Goal: Task Accomplishment & Management: Manage account settings

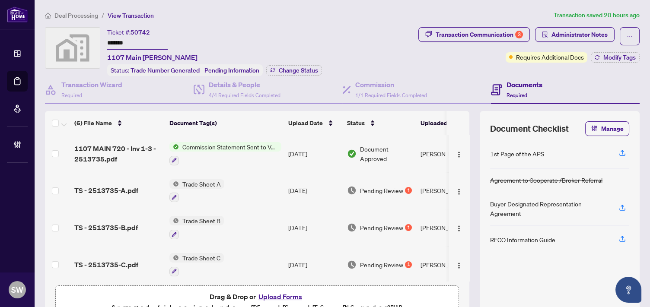
click at [175, 30] on div "Ticket #: 50742 ******* 1107 Main [PERSON_NAME] Status: Trade Number Generated …" at bounding box center [214, 51] width 215 height 49
click at [72, 13] on span "Deal Processing" at bounding box center [76, 16] width 44 height 8
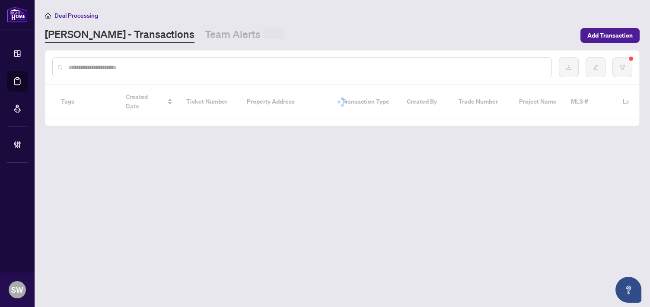
click at [102, 70] on input "text" at bounding box center [306, 68] width 476 height 10
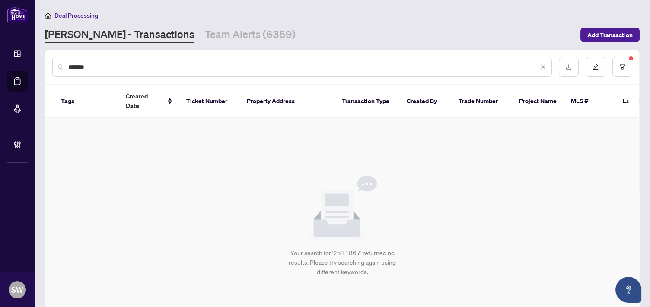
type input "*******"
click at [625, 67] on button "button" at bounding box center [622, 67] width 20 height 20
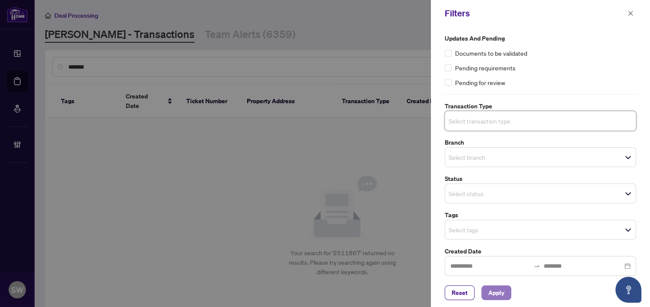
click at [491, 297] on span "Apply" at bounding box center [496, 293] width 16 height 14
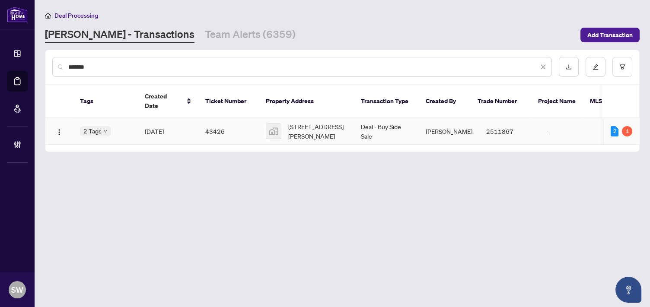
click at [236, 125] on td "43426" at bounding box center [228, 131] width 60 height 26
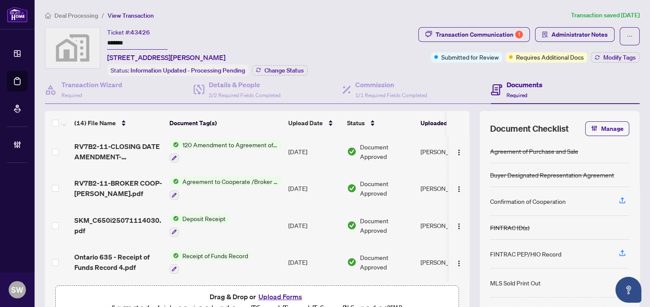
scroll to position [240, 0]
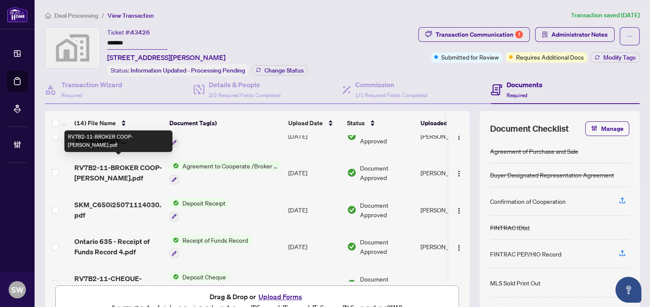
click at [143, 168] on span "RV7B2-11-BROKER COOP-HEMON-MORNEAU.pdf" at bounding box center [118, 172] width 88 height 21
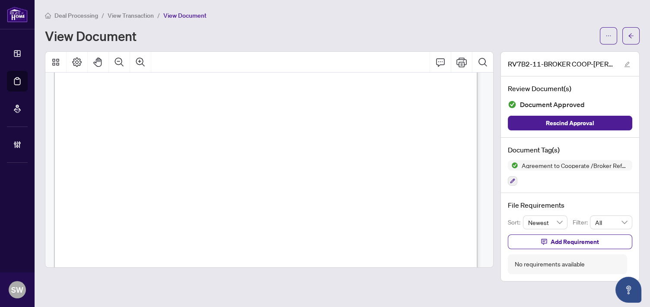
scroll to position [288, 0]
click at [611, 35] on icon "ellipsis" at bounding box center [608, 36] width 6 height 6
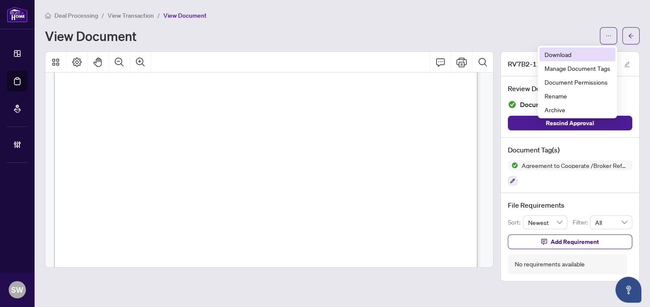
click at [571, 53] on span "Download" at bounding box center [577, 55] width 66 height 10
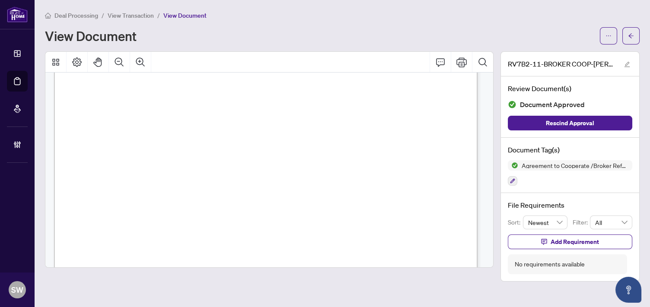
scroll to position [0, 0]
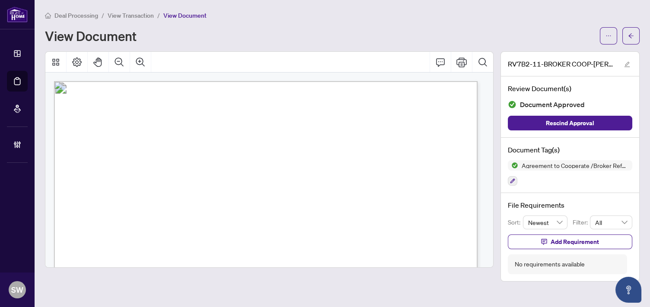
click at [129, 15] on span "View Transaction" at bounding box center [131, 16] width 46 height 8
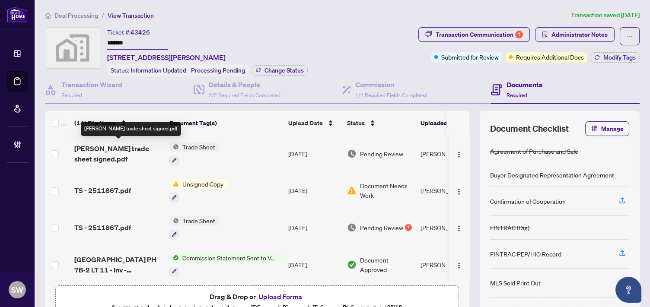
click at [119, 147] on span "Muzzo trade sheet signed.pdf" at bounding box center [118, 153] width 88 height 21
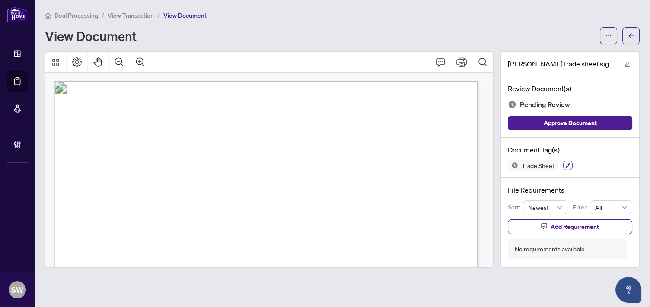
click at [568, 165] on icon "button" at bounding box center [567, 165] width 5 height 5
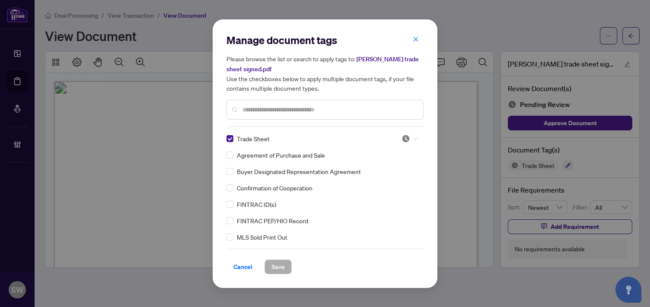
click at [410, 135] on div at bounding box center [409, 138] width 16 height 9
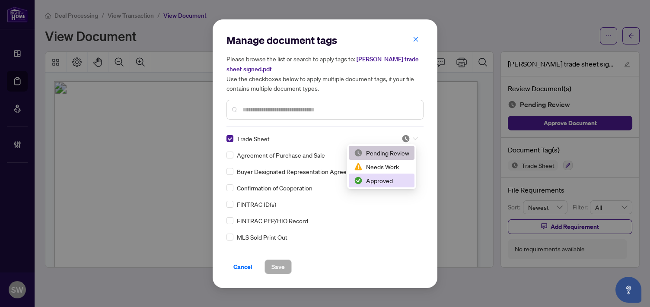
click at [375, 181] on div "Approved" at bounding box center [381, 181] width 55 height 10
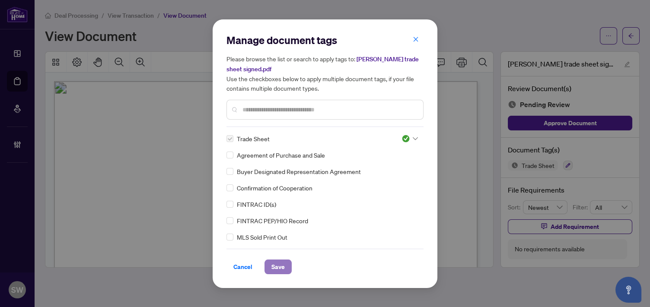
click at [277, 268] on span "Save" at bounding box center [277, 267] width 13 height 14
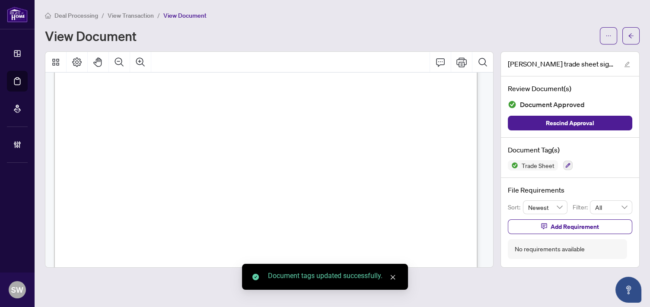
scroll to position [233, 0]
click at [624, 35] on button "button" at bounding box center [630, 35] width 17 height 17
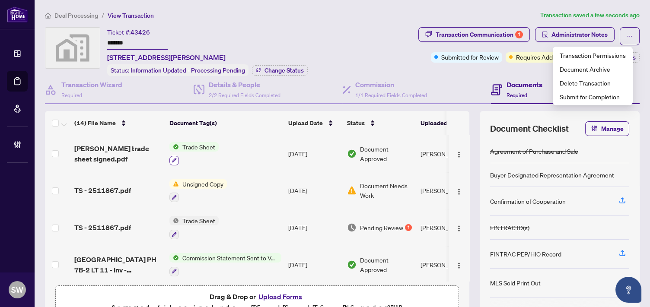
click at [172, 158] on icon "button" at bounding box center [174, 160] width 5 height 5
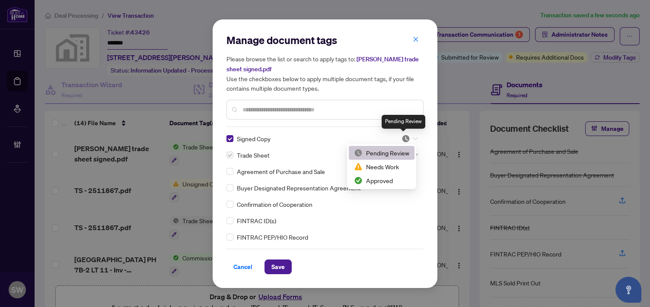
click at [407, 139] on img at bounding box center [405, 138] width 9 height 9
click at [380, 180] on div "Approved" at bounding box center [381, 181] width 55 height 10
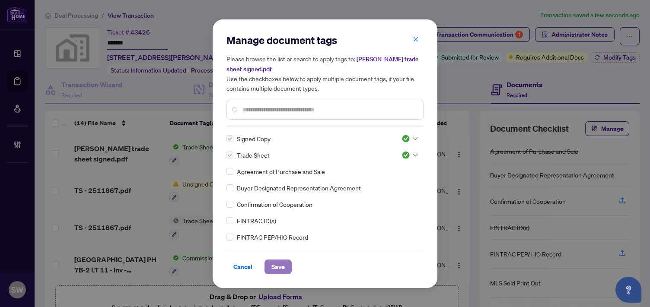
click at [271, 266] on span "Save" at bounding box center [277, 267] width 13 height 14
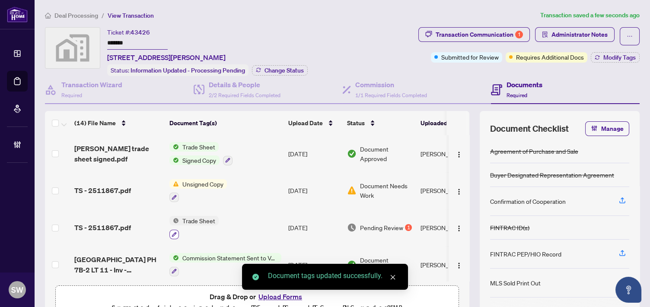
click at [175, 232] on icon "button" at bounding box center [174, 234] width 5 height 5
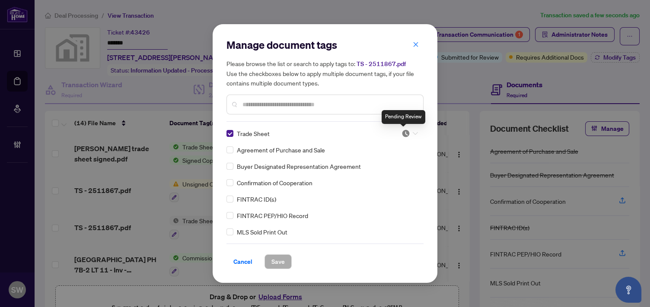
click at [401, 134] on img at bounding box center [405, 133] width 9 height 9
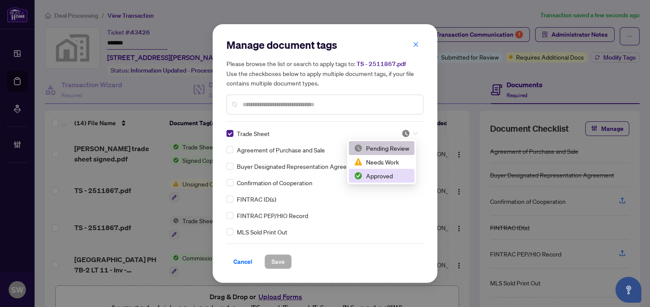
click at [368, 179] on div "Approved" at bounding box center [381, 176] width 55 height 10
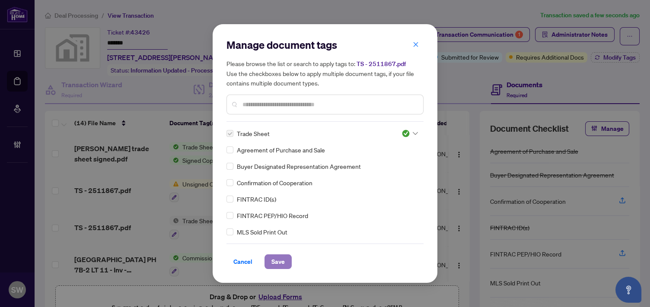
click at [280, 261] on span "Save" at bounding box center [277, 262] width 13 height 14
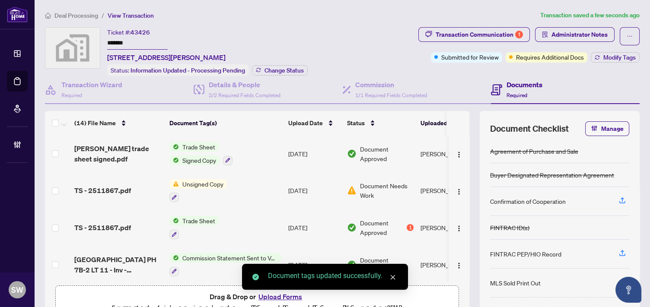
click at [481, 35] on div "Transaction Communication 1" at bounding box center [479, 35] width 87 height 14
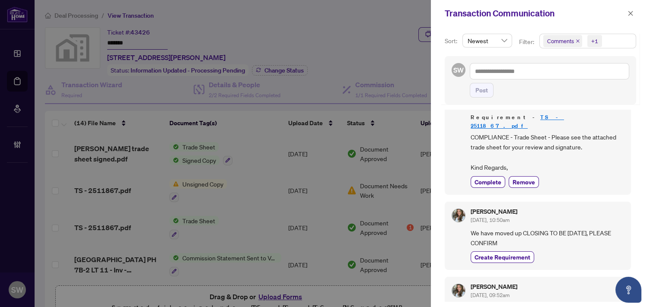
scroll to position [174, 0]
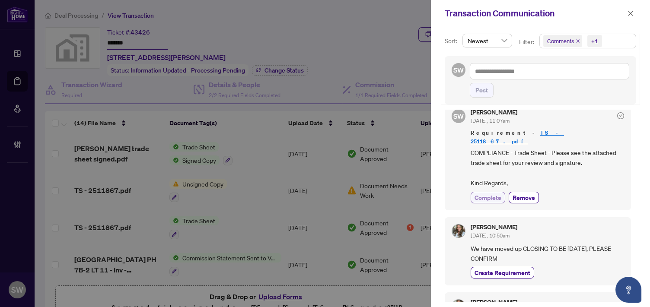
click at [490, 193] on span "Complete" at bounding box center [487, 197] width 27 height 9
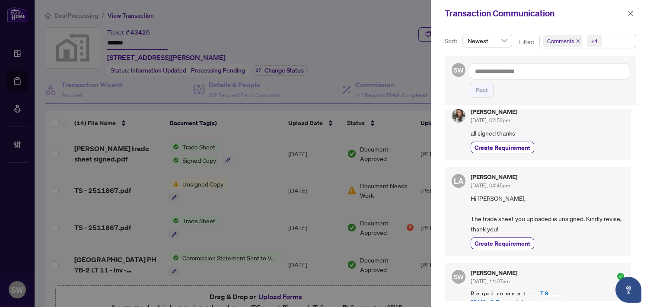
scroll to position [0, 0]
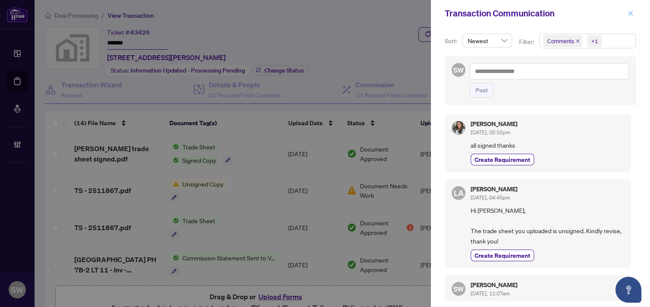
click at [632, 14] on icon "close" at bounding box center [630, 13] width 6 height 6
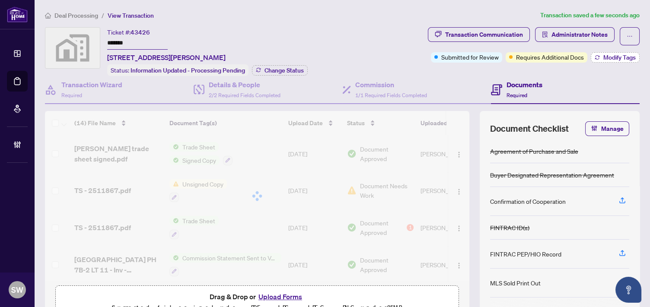
click at [615, 54] on span "Modify Tags" at bounding box center [619, 57] width 32 height 6
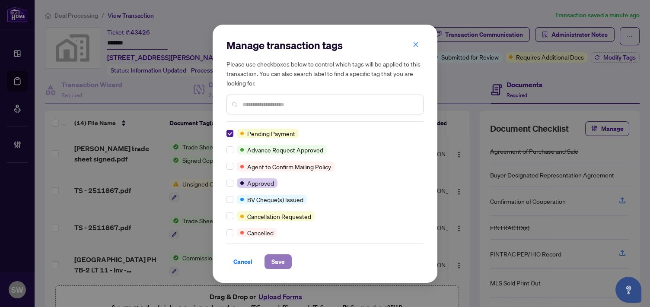
click at [280, 262] on span "Save" at bounding box center [277, 262] width 13 height 14
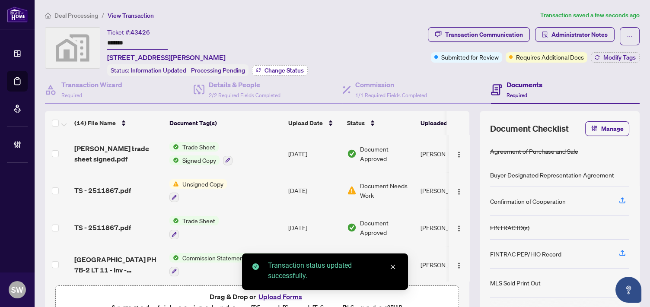
click at [277, 68] on span "Change Status" at bounding box center [283, 70] width 39 height 6
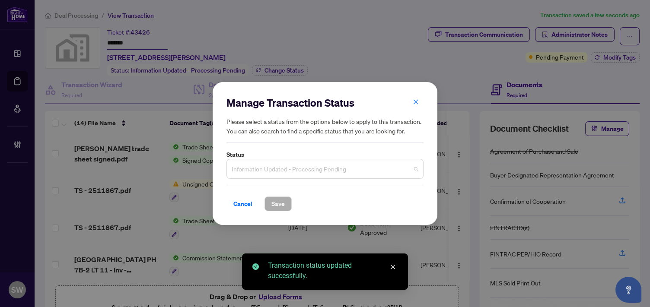
click at [289, 169] on span "Information Updated - Processing Pending" at bounding box center [325, 169] width 187 height 16
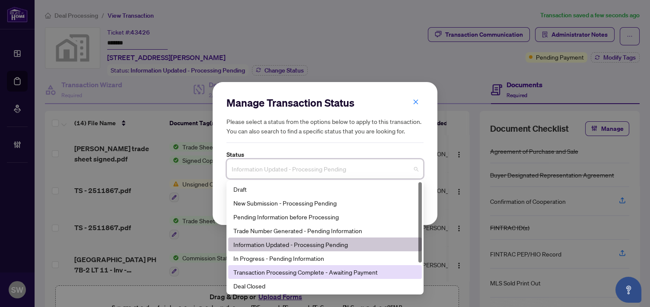
click at [323, 277] on div "Transaction Processing Complete - Awaiting Payment" at bounding box center [324, 272] width 183 height 10
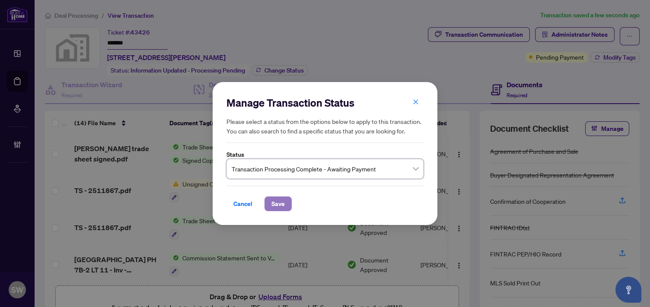
click at [284, 206] on button "Save" at bounding box center [277, 204] width 27 height 15
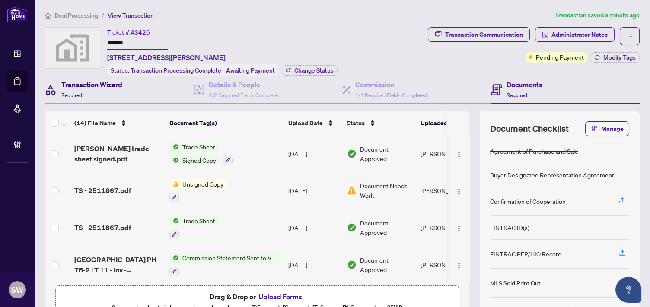
click at [74, 86] on h4 "Transaction Wizard" at bounding box center [91, 85] width 61 height 10
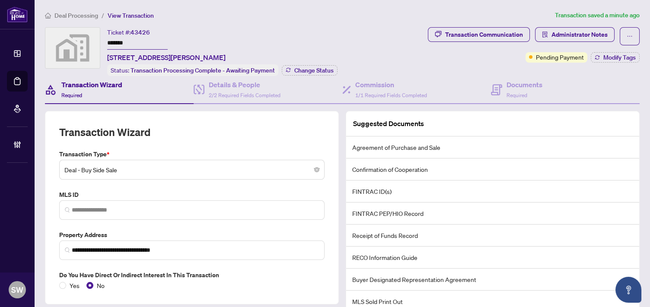
click at [82, 16] on span "Deal Processing" at bounding box center [76, 16] width 44 height 8
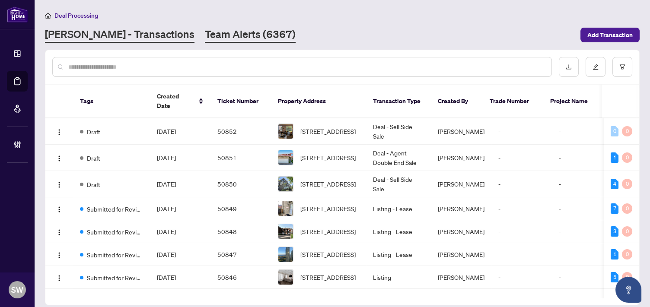
click at [205, 36] on link "Team Alerts (6367)" at bounding box center [250, 35] width 91 height 16
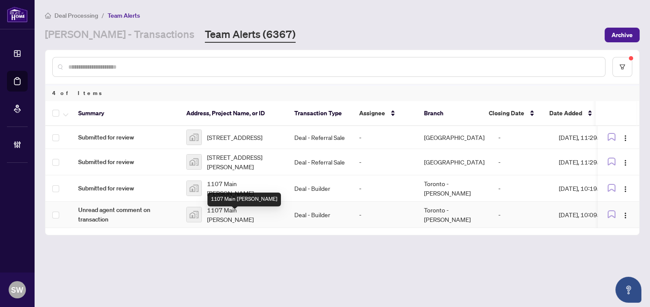
click at [245, 215] on span "1107 Main Hamilton" at bounding box center [243, 214] width 73 height 19
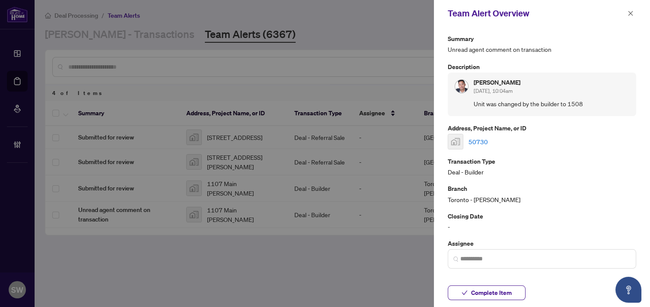
click at [481, 141] on link "50730" at bounding box center [477, 142] width 19 height 10
click at [483, 295] on span "Complete Item" at bounding box center [491, 293] width 41 height 14
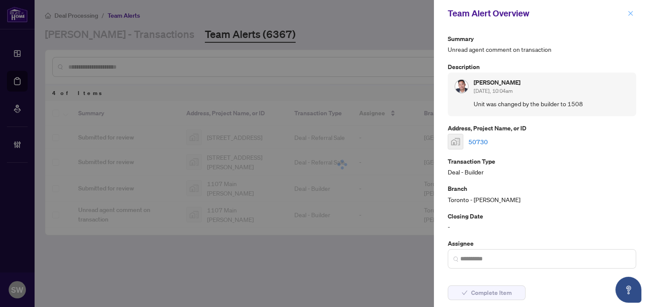
click at [629, 15] on icon "close" at bounding box center [630, 13] width 6 height 6
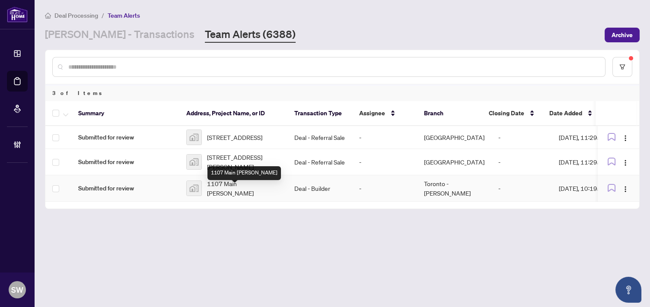
click at [231, 190] on span "1107 Main Hamilton" at bounding box center [243, 188] width 73 height 19
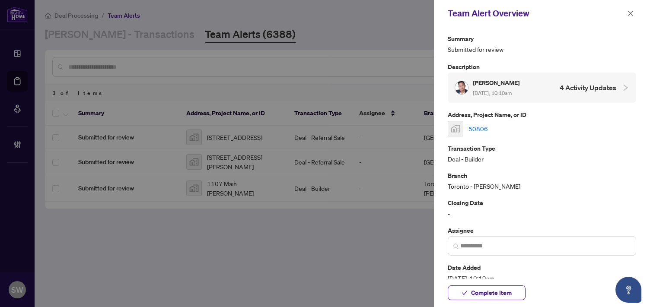
click at [475, 131] on link "50806" at bounding box center [477, 129] width 19 height 10
click at [625, 16] on button "button" at bounding box center [630, 13] width 11 height 10
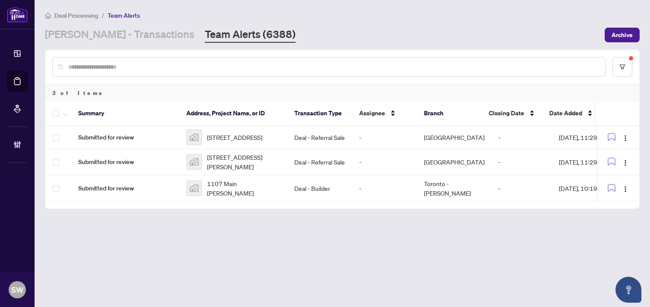
click at [102, 69] on input "text" at bounding box center [333, 67] width 530 height 10
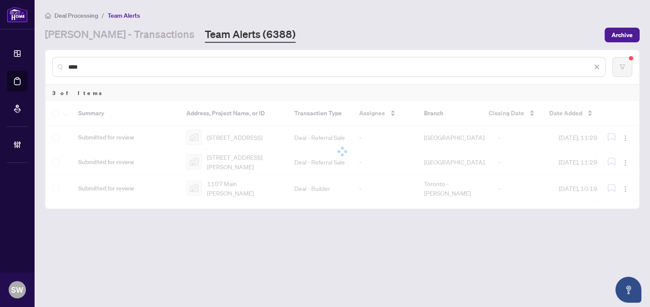
type input "*****"
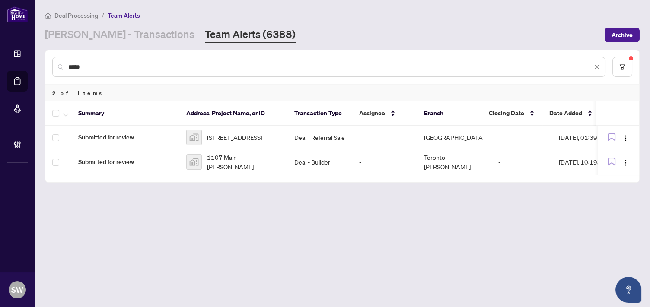
drag, startPoint x: 77, startPoint y: 66, endPoint x: 52, endPoint y: 60, distance: 26.1
click at [52, 60] on div "*****" at bounding box center [328, 67] width 553 height 20
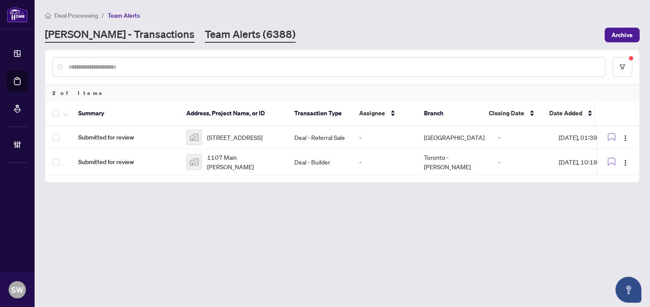
click at [114, 33] on link "RAHR - Transactions" at bounding box center [119, 35] width 149 height 16
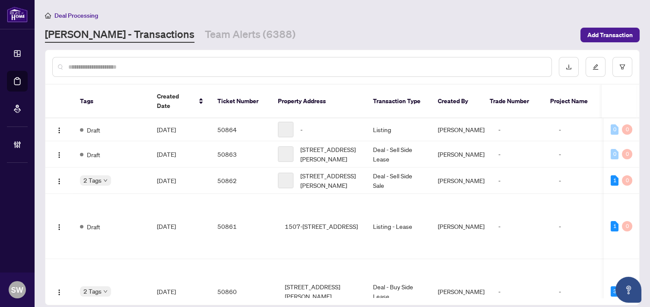
click at [102, 67] on input "text" at bounding box center [306, 67] width 476 height 10
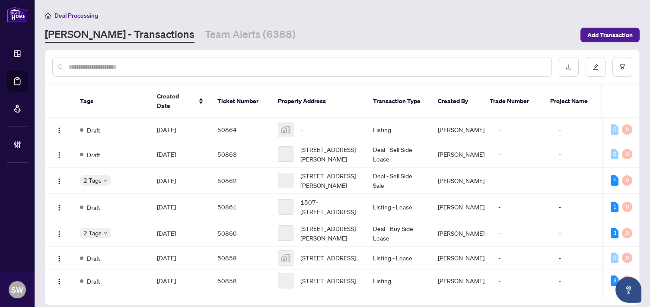
paste input "*****"
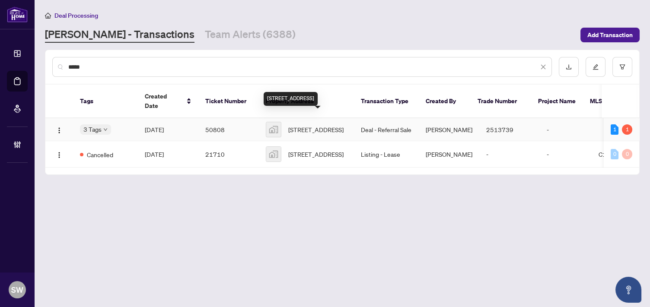
type input "*****"
click at [306, 125] on span "8 Wellesley St W #5506, Toronto, ON, Canada" at bounding box center [315, 130] width 55 height 10
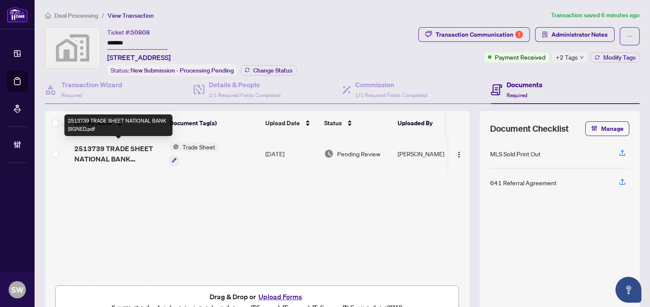
click at [133, 146] on span "2513739 TRADE SHEET NATIONAL BANK SIGNED.pdf" at bounding box center [118, 153] width 88 height 21
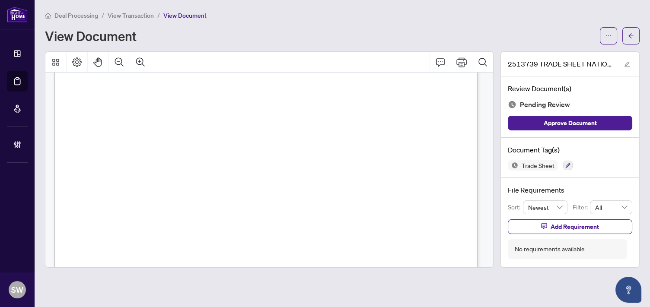
scroll to position [48, 0]
click at [127, 13] on span "View Transaction" at bounding box center [131, 16] width 46 height 8
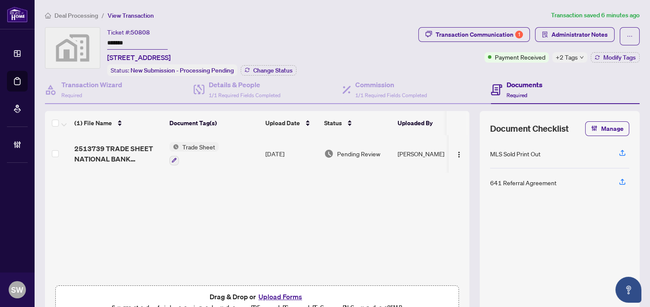
click at [243, 188] on div "2513739 TRADE SHEET NATIONAL BANK SIGNED.pdf Trade Sheet Aug/29/2025 Pending Re…" at bounding box center [257, 208] width 424 height 146
click at [242, 190] on div "2513739 TRADE SHEET NATIONAL BANK SIGNED.pdf Trade Sheet Aug/29/2025 Pending Re…" at bounding box center [257, 208] width 424 height 146
click at [219, 215] on div "2513739 TRADE SHEET NATIONAL BANK SIGNED.pdf Trade Sheet Aug/29/2025 Pending Re…" at bounding box center [257, 208] width 424 height 146
click at [359, 28] on div "Ticket #: 50808 ******* 8 Wellesley St W #5506, Toronto, ON, Canada Status: New…" at bounding box center [230, 51] width 370 height 49
click at [118, 41] on input "*******" at bounding box center [137, 43] width 60 height 13
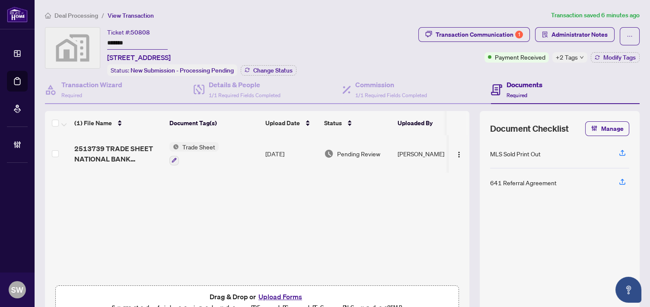
click at [118, 41] on input "*******" at bounding box center [137, 43] width 60 height 13
click at [174, 158] on icon "button" at bounding box center [174, 160] width 5 height 5
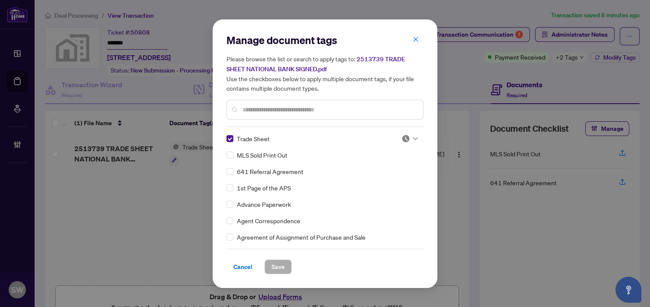
click at [413, 138] on icon at bounding box center [415, 138] width 5 height 3
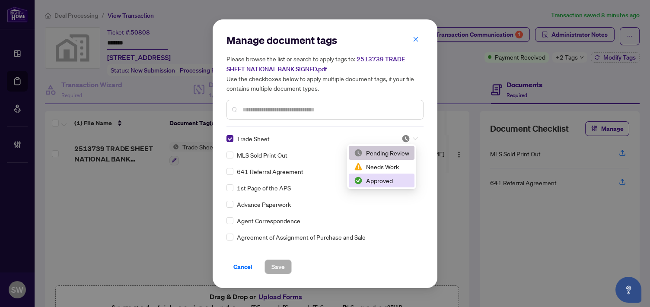
click at [385, 181] on div "Approved" at bounding box center [381, 181] width 55 height 10
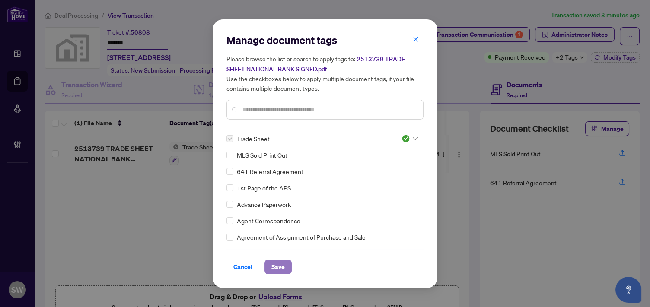
click at [282, 268] on span "Save" at bounding box center [277, 267] width 13 height 14
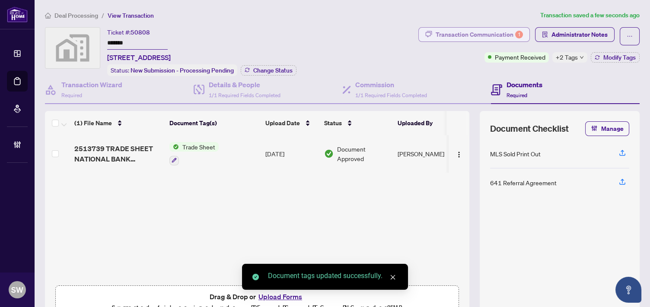
click at [500, 32] on div "Transaction Communication 1" at bounding box center [479, 35] width 87 height 14
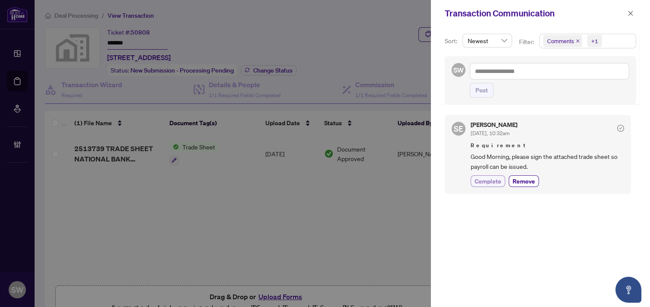
click at [494, 180] on span "Complete" at bounding box center [487, 181] width 27 height 9
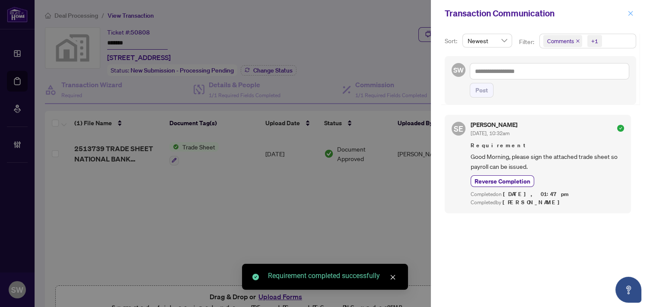
click at [630, 15] on icon "close" at bounding box center [630, 13] width 6 height 6
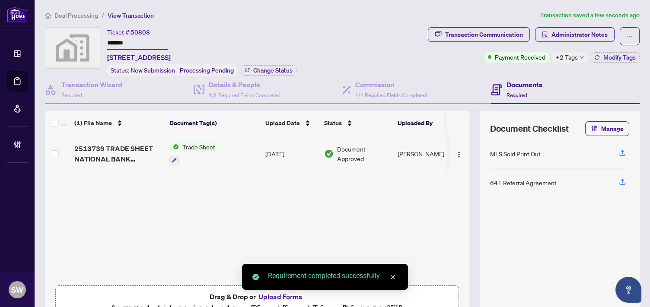
click at [570, 60] on span "+2 Tags" at bounding box center [567, 57] width 22 height 10
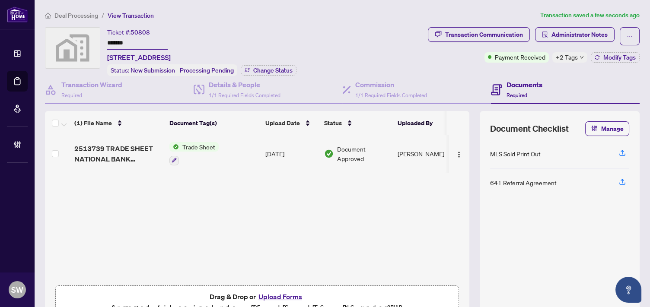
click at [519, 67] on div "Transaction Communication Administrator Notes Payment Received +2 Tags Modify T…" at bounding box center [533, 51] width 215 height 49
click at [605, 59] on span "Modify Tags" at bounding box center [619, 57] width 32 height 6
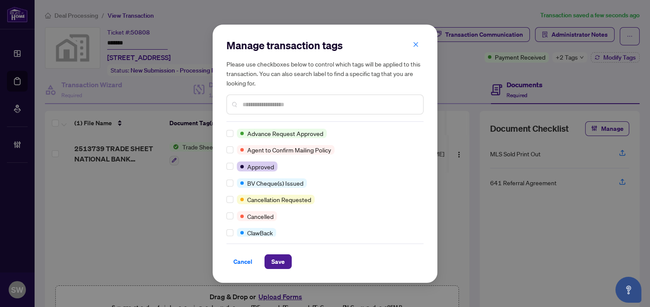
click at [254, 100] on input "text" at bounding box center [329, 105] width 174 height 10
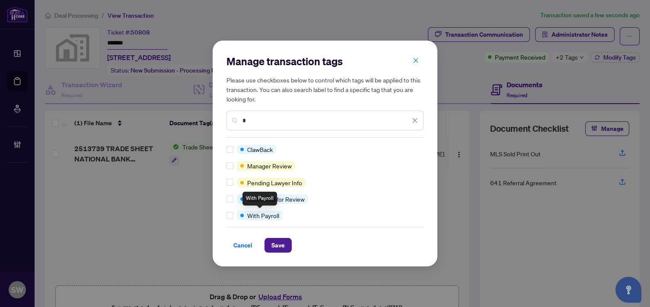
type input "*"
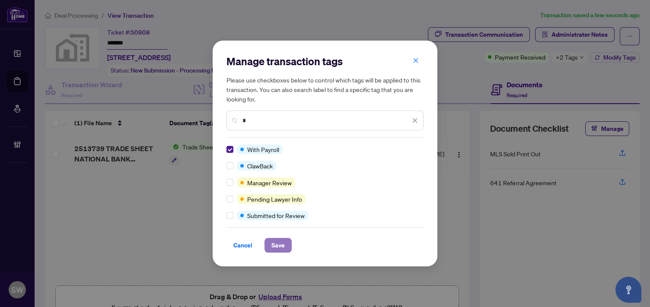
click at [283, 249] on span "Save" at bounding box center [277, 246] width 13 height 14
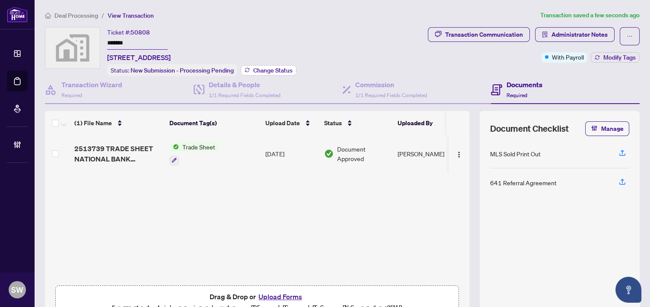
click at [270, 73] on button "Change Status" at bounding box center [269, 70] width 56 height 10
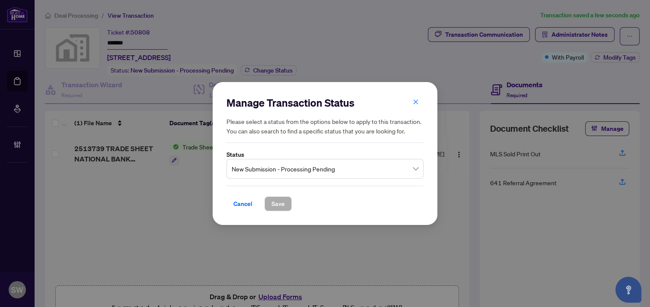
click at [284, 175] on span "New Submission - Processing Pending" at bounding box center [325, 169] width 187 height 16
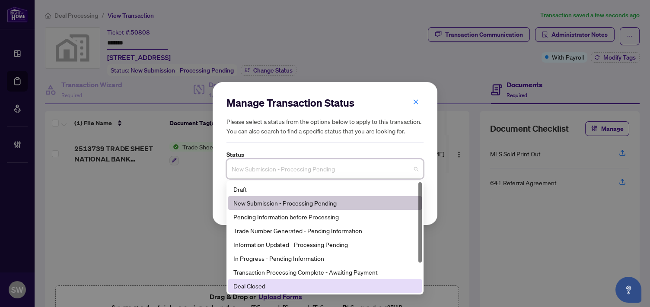
click at [259, 287] on div "Deal Closed" at bounding box center [324, 286] width 183 height 10
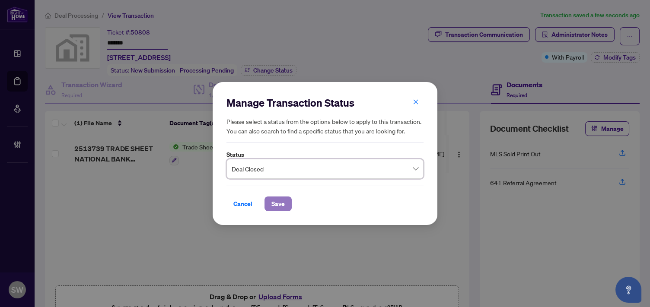
click at [280, 203] on span "Save" at bounding box center [277, 204] width 13 height 14
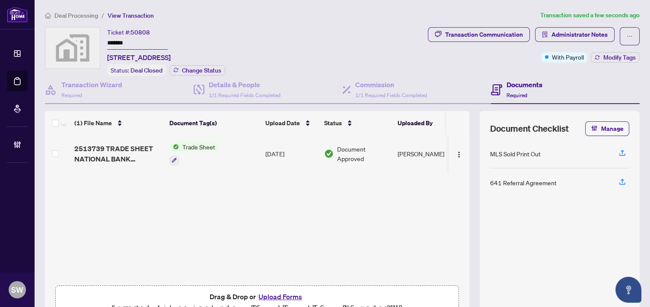
click at [116, 42] on input "*******" at bounding box center [137, 43] width 60 height 13
click at [147, 32] on span "50808" at bounding box center [139, 33] width 19 height 8
copy span "50808"
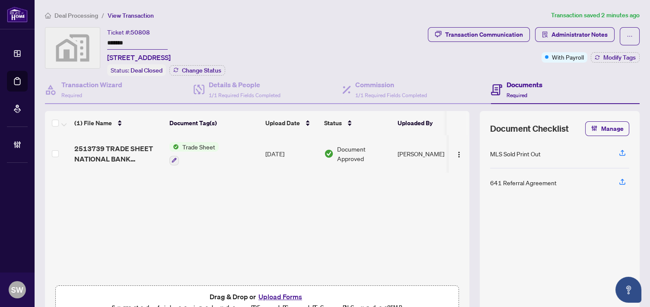
click at [359, 52] on div "Ticket #: 50808 ******* 8 Wellesley St W #5506, Toronto, ON, Canada Status: Dea…" at bounding box center [234, 51] width 379 height 49
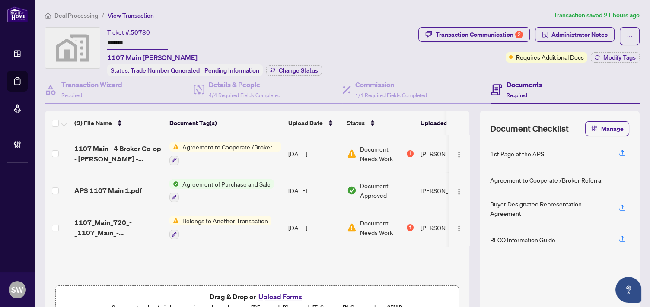
click at [122, 40] on input "*******" at bounding box center [137, 43] width 60 height 13
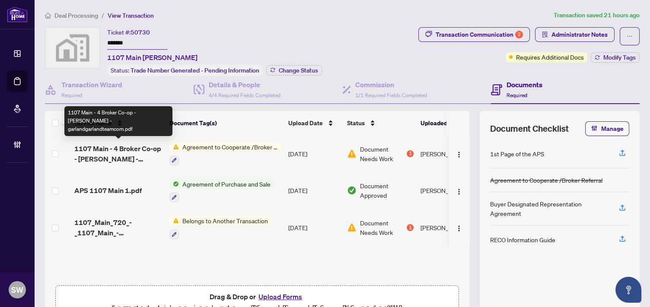
click at [117, 152] on span "1107 Main - 4 Broker Co-op - Garland Zheng - garlandgarlandteamcom.pdf" at bounding box center [118, 153] width 88 height 21
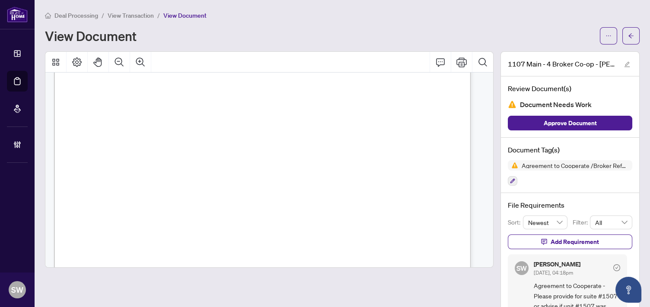
scroll to position [240, 0]
drag, startPoint x: 95, startPoint y: 127, endPoint x: 174, endPoint y: 126, distance: 79.1
click at [174, 126] on span "1107 Main Inc. O/A 1107 MAIN" at bounding box center [135, 129] width 82 height 6
drag, startPoint x: 124, startPoint y: 134, endPoint x: 197, endPoint y: 134, distance: 72.6
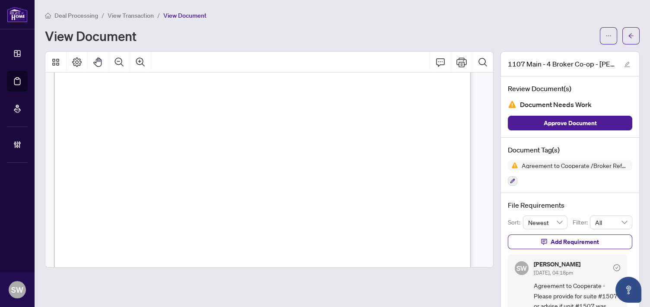
click at [197, 136] on span "[STREET_ADDRESS] (the “" at bounding box center [161, 135] width 73 height 6
click at [197, 134] on span "[STREET_ADDRESS] (the “" at bounding box center [161, 135] width 73 height 6
click at [197, 134] on span "3-180 Columbia Street West, Waterloo, ON, N2L 3L3 (the “" at bounding box center [161, 135] width 73 height 6
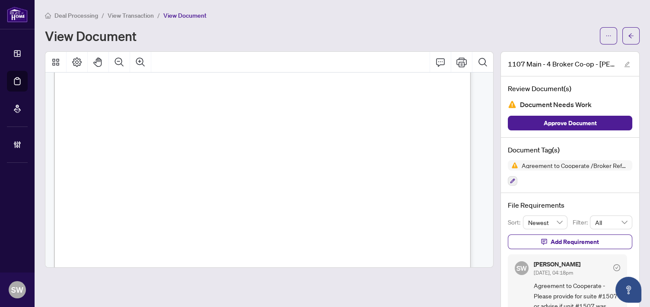
click at [197, 134] on span "3-180 Columbia Street West, Waterloo, ON, N2L 3L3 (the “" at bounding box center [161, 135] width 73 height 6
click at [131, 157] on span "robyn@in8developments.ca" at bounding box center [197, 155] width 144 height 6
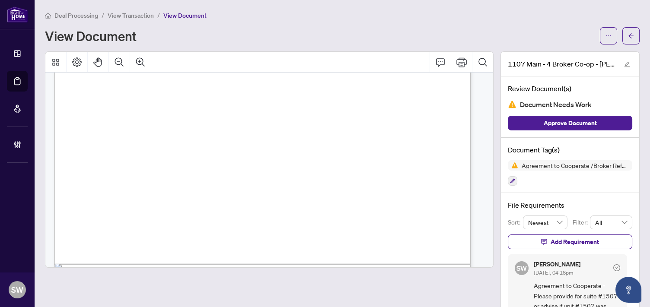
click at [427, 169] on span "advance on commissions that were paid to the Co-Operating Broker within 45 days…" at bounding box center [260, 172] width 334 height 6
click at [605, 36] on icon "ellipsis" at bounding box center [608, 36] width 6 height 6
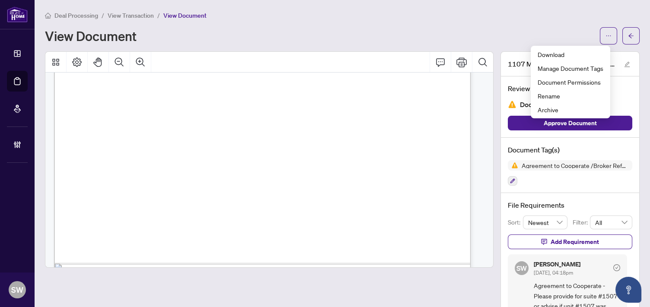
scroll to position [48, 0]
click at [196, 162] on span "$603,990" at bounding box center [183, 162] width 25 height 7
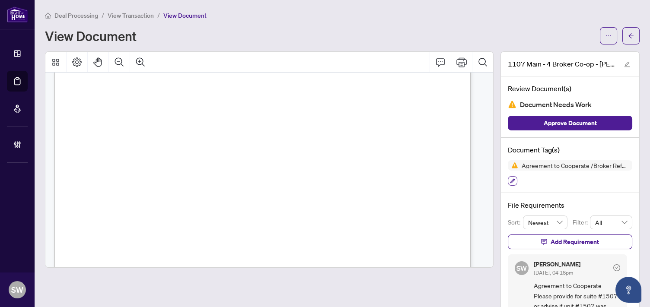
click at [510, 179] on icon "button" at bounding box center [512, 181] width 5 height 5
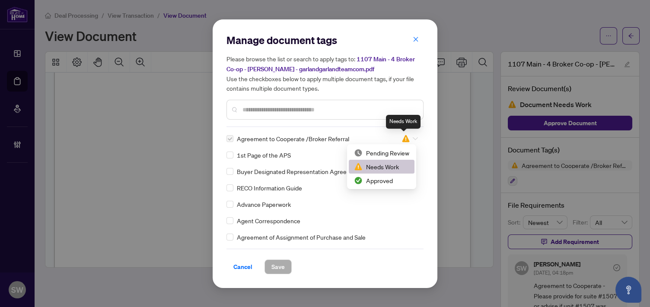
click at [406, 141] on img at bounding box center [405, 138] width 9 height 9
click at [383, 183] on div "Approved" at bounding box center [381, 181] width 55 height 10
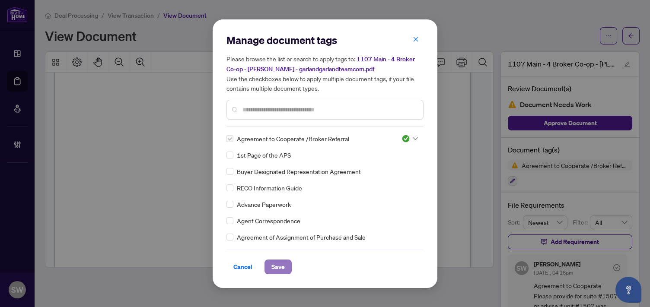
click at [285, 263] on button "Save" at bounding box center [277, 267] width 27 height 15
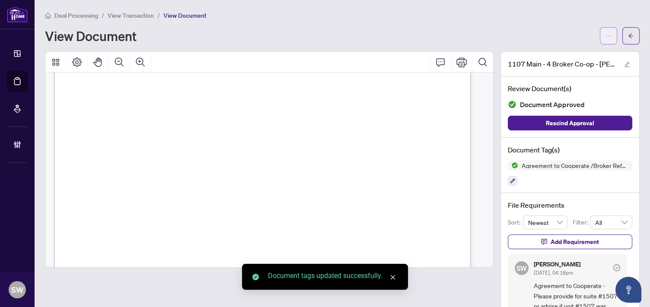
click at [605, 37] on icon "ellipsis" at bounding box center [608, 36] width 6 height 6
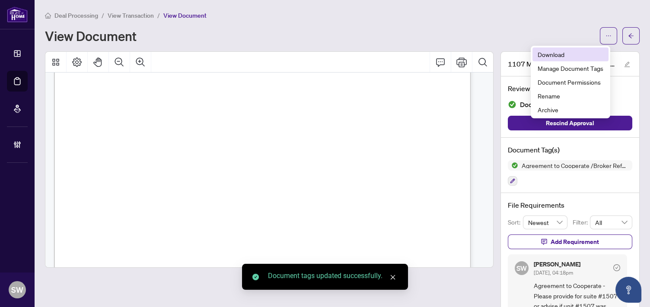
click at [558, 58] on span "Download" at bounding box center [571, 55] width 66 height 10
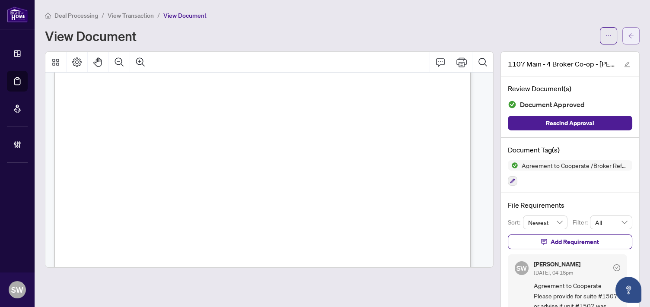
click at [628, 37] on icon "arrow-left" at bounding box center [631, 36] width 6 height 6
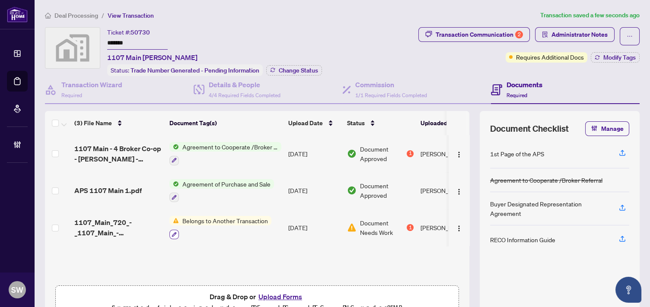
click at [175, 232] on icon "button" at bounding box center [174, 234] width 5 height 5
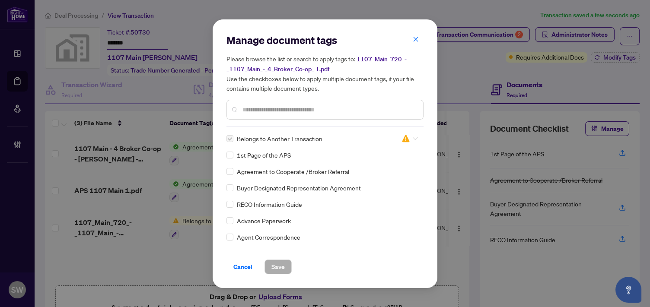
click at [409, 140] on div at bounding box center [409, 138] width 16 height 9
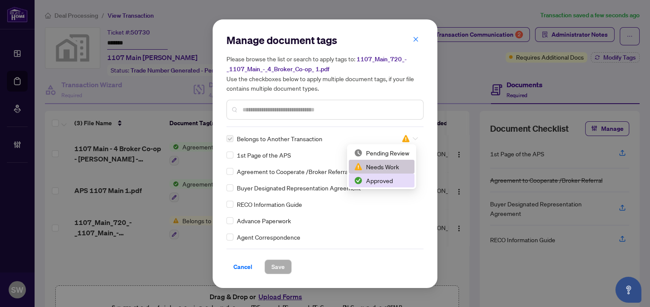
drag, startPoint x: 382, startPoint y: 179, endPoint x: 293, endPoint y: 232, distance: 103.1
click at [382, 179] on div "Approved" at bounding box center [381, 181] width 55 height 10
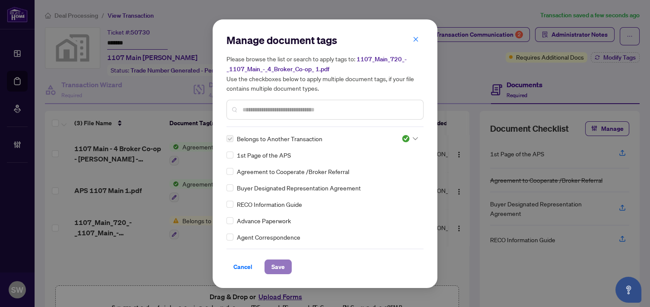
click at [281, 265] on span "Save" at bounding box center [277, 267] width 13 height 14
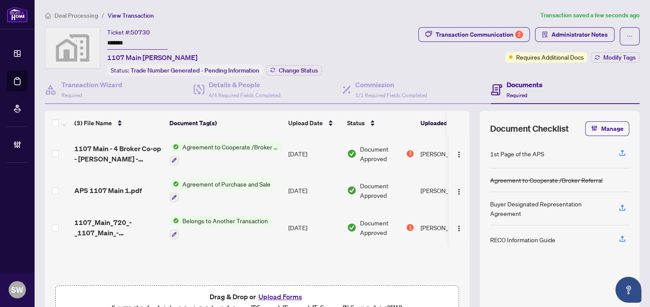
click at [418, 227] on td "Garland Zheng" at bounding box center [449, 227] width 65 height 37
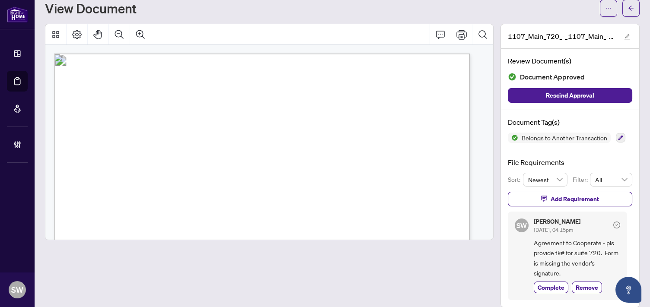
scroll to position [36, 0]
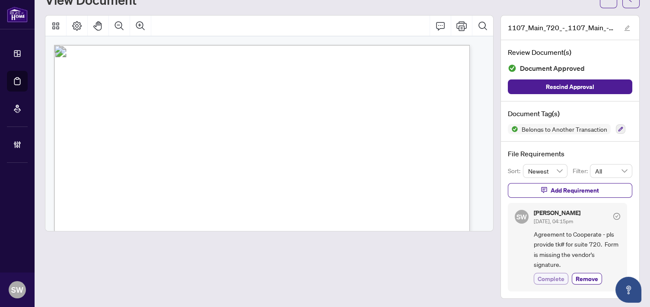
click at [544, 277] on span "Complete" at bounding box center [551, 278] width 27 height 9
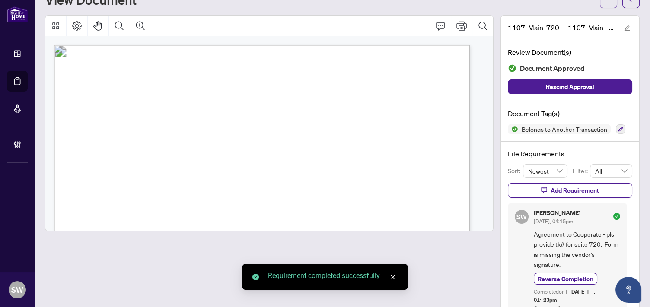
scroll to position [0, 0]
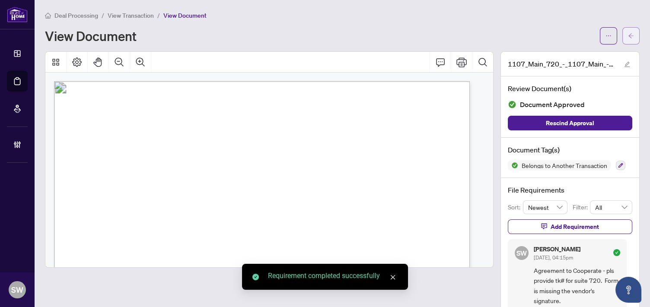
click at [628, 35] on button "button" at bounding box center [630, 35] width 17 height 17
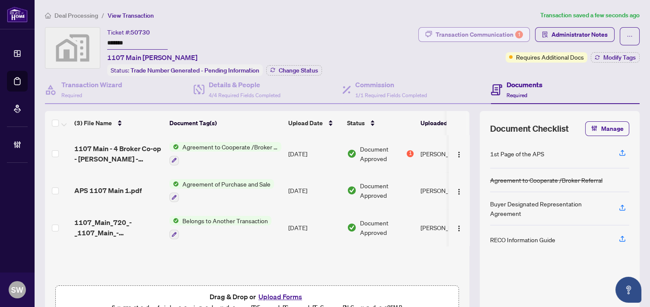
click at [465, 35] on div "Transaction Communication 1" at bounding box center [479, 35] width 87 height 14
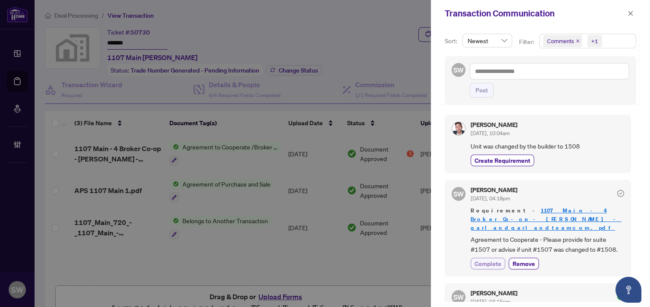
click at [490, 259] on span "Complete" at bounding box center [487, 263] width 27 height 9
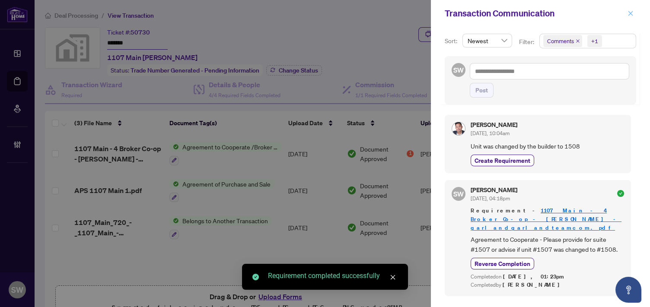
click at [632, 16] on icon "close" at bounding box center [630, 13] width 6 height 6
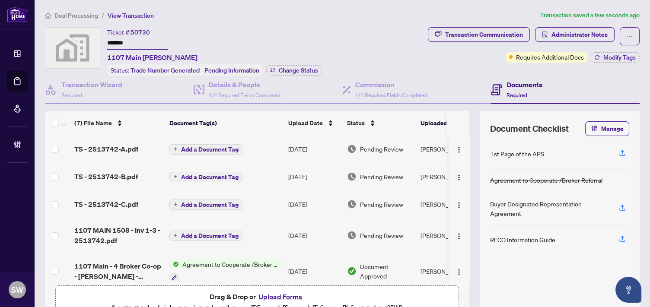
click at [229, 235] on span "Add a Document Tag" at bounding box center [209, 236] width 57 height 6
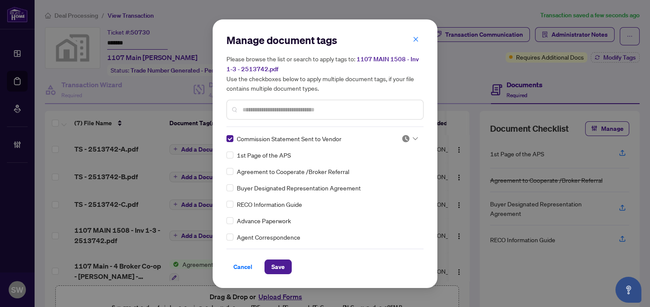
click at [413, 138] on icon at bounding box center [415, 138] width 5 height 3
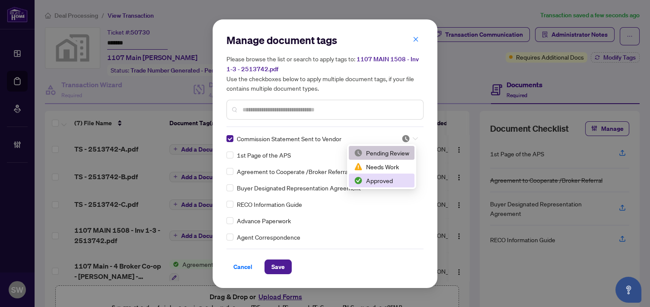
click at [385, 182] on div "Approved" at bounding box center [381, 181] width 55 height 10
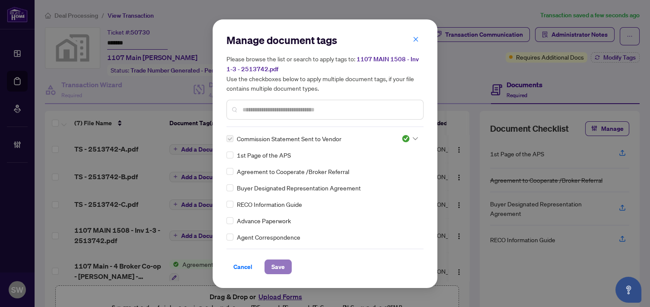
click at [281, 265] on span "Save" at bounding box center [277, 267] width 13 height 14
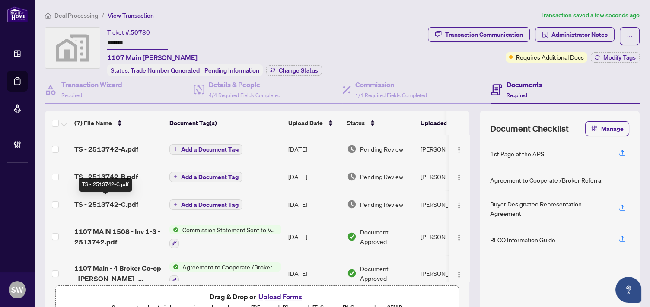
click at [122, 202] on span "TS - 2513742-C.pdf" at bounding box center [106, 204] width 64 height 10
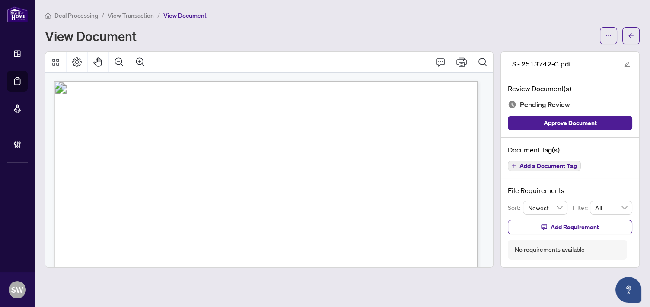
click at [537, 165] on span "Add a Document Tag" at bounding box center [547, 166] width 57 height 6
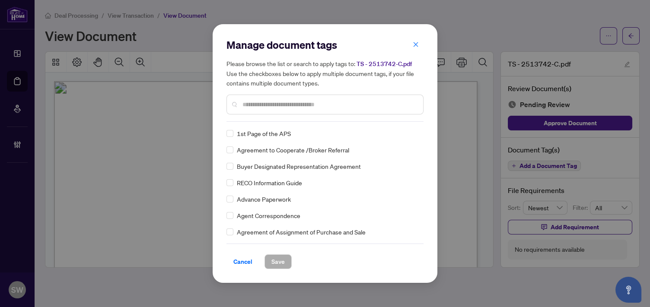
click at [275, 107] on input "text" at bounding box center [329, 105] width 174 height 10
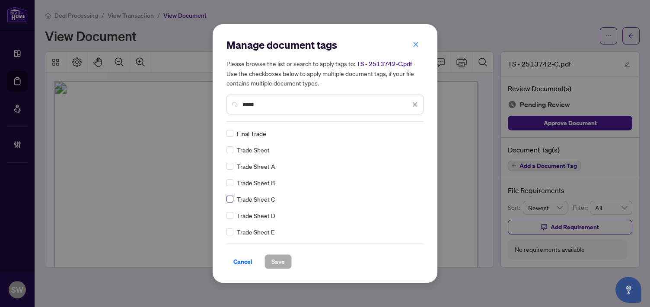
type input "*****"
click at [270, 257] on button "Save" at bounding box center [277, 261] width 27 height 15
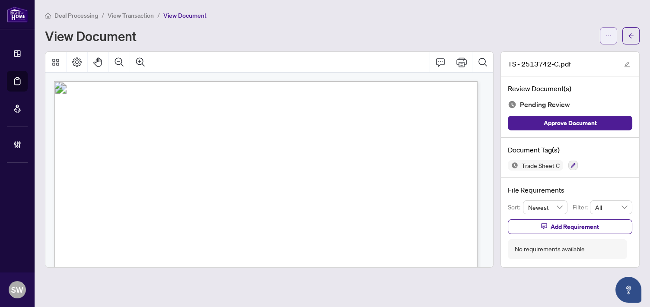
click at [608, 39] on span "button" at bounding box center [608, 36] width 6 height 14
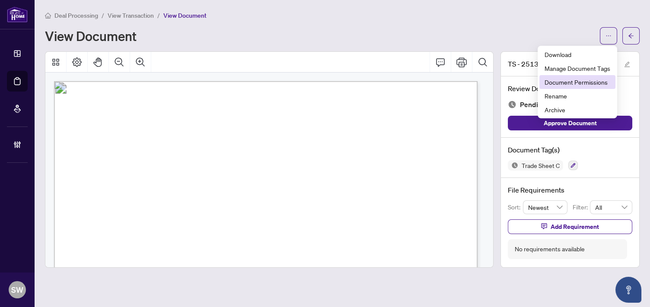
click at [594, 83] on span "Document Permissions" at bounding box center [577, 82] width 66 height 10
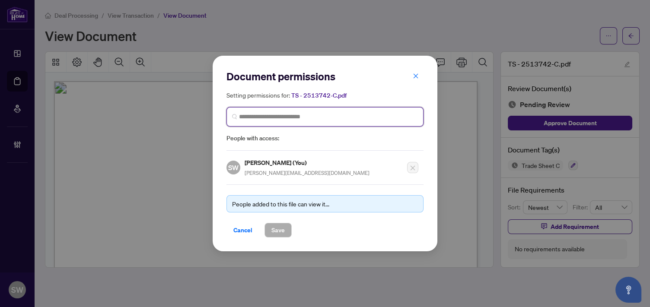
click at [280, 117] on input "search" at bounding box center [328, 116] width 179 height 9
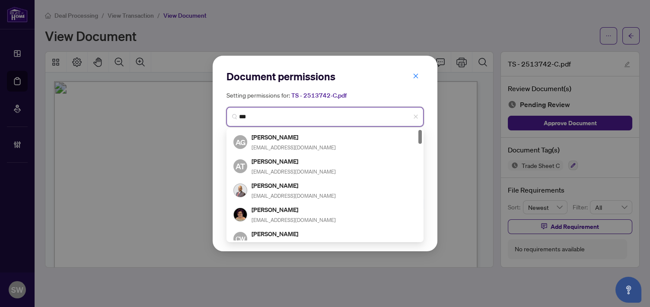
type input "****"
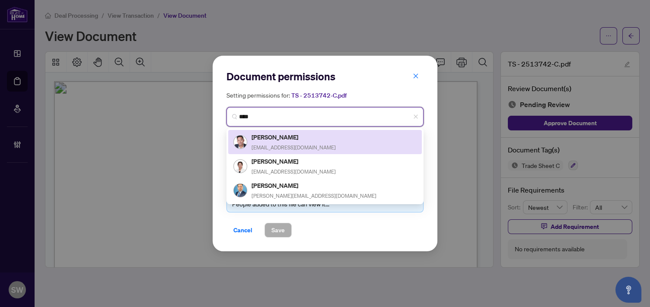
click at [283, 139] on h5 "Garland Zheng" at bounding box center [293, 137] width 84 height 10
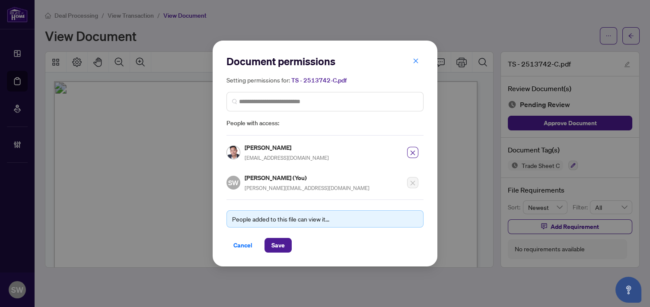
click at [275, 147] on h5 "Garland Zheng" at bounding box center [287, 148] width 84 height 10
copy h5 "Garland Zheng"
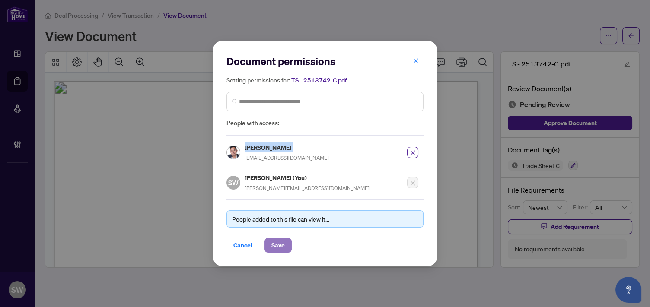
click at [275, 243] on span "Save" at bounding box center [277, 246] width 13 height 14
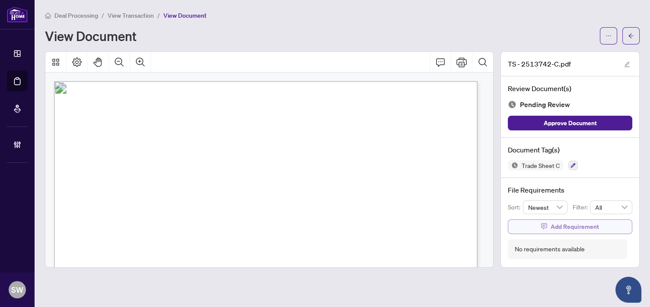
click at [603, 222] on button "Add Requirement" at bounding box center [570, 226] width 124 height 15
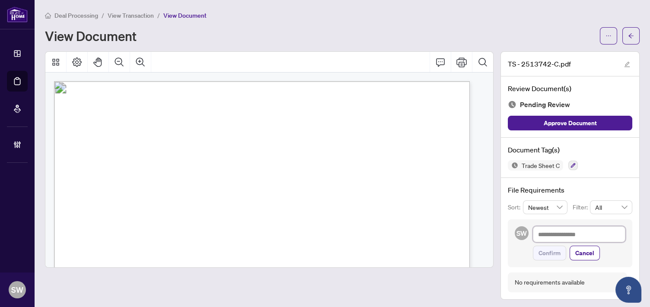
click at [557, 232] on textarea at bounding box center [579, 234] width 92 height 16
paste textarea "**********"
type textarea "**********"
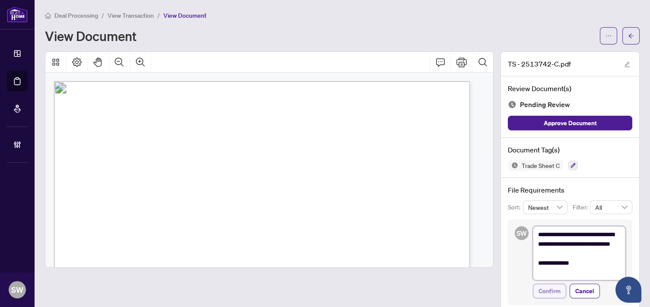
type textarea "**********"
click at [542, 290] on span "Confirm" at bounding box center [549, 291] width 22 height 14
type textarea "**********"
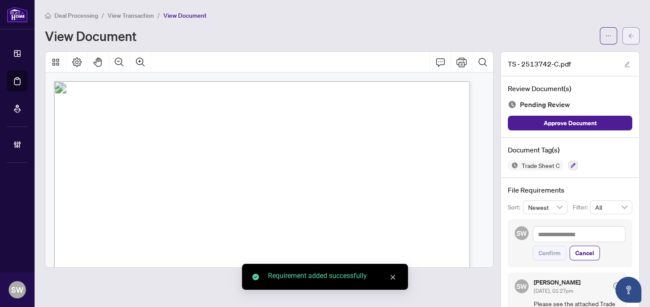
click at [630, 38] on button "button" at bounding box center [630, 35] width 17 height 17
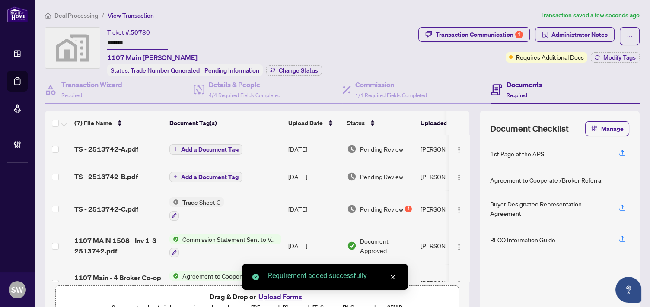
click at [134, 172] on span "TS - 2513742-B.pdf" at bounding box center [106, 177] width 64 height 10
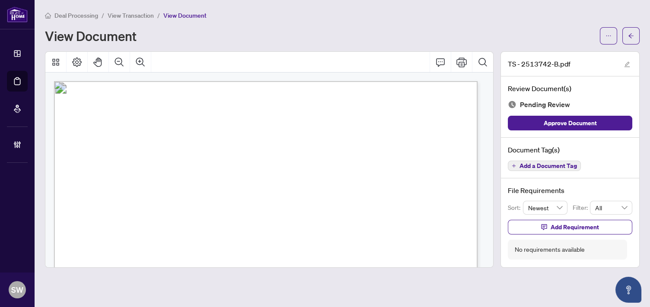
click at [537, 163] on span "Add a Document Tag" at bounding box center [547, 166] width 57 height 6
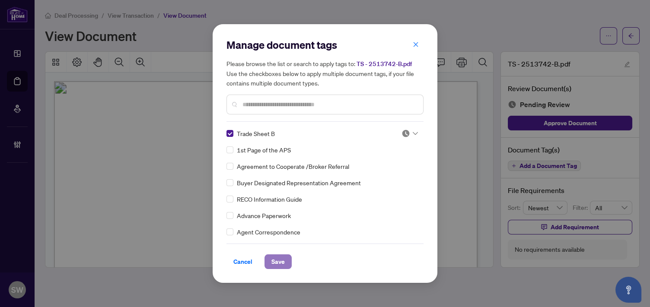
click at [283, 257] on span "Save" at bounding box center [277, 262] width 13 height 14
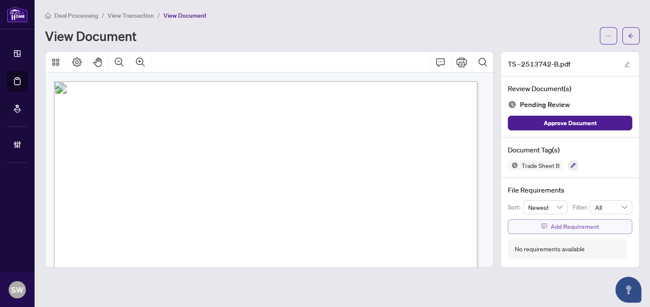
click at [603, 223] on button "Add Requirement" at bounding box center [570, 226] width 124 height 15
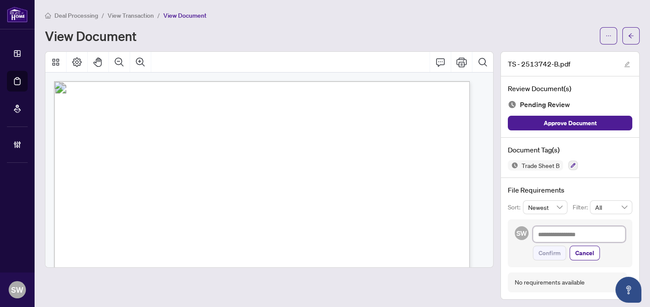
click at [534, 235] on textarea at bounding box center [579, 234] width 92 height 16
paste textarea "**********"
type textarea "**********"
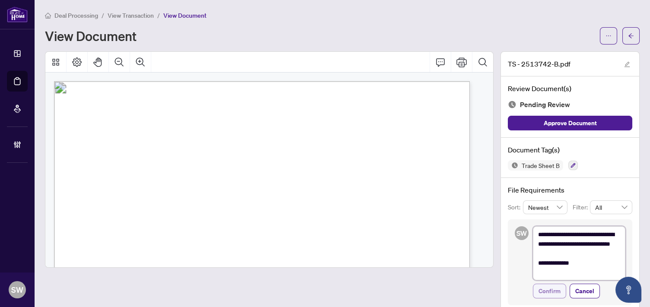
type textarea "**********"
click at [541, 289] on span "Confirm" at bounding box center [549, 291] width 22 height 14
type textarea "**********"
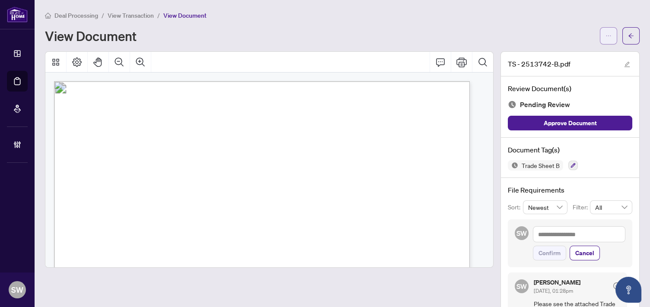
click at [605, 35] on icon "ellipsis" at bounding box center [608, 36] width 6 height 6
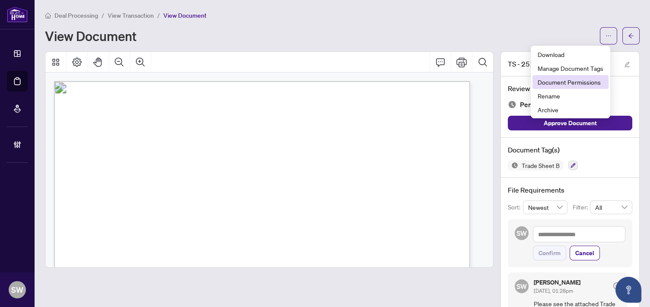
click at [579, 81] on span "Document Permissions" at bounding box center [571, 82] width 66 height 10
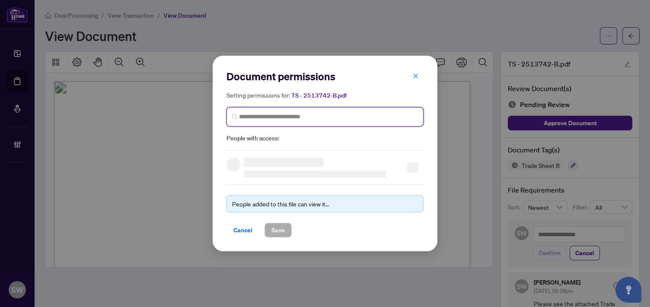
click at [302, 116] on input "search" at bounding box center [328, 116] width 179 height 9
paste input "**********"
type input "**********"
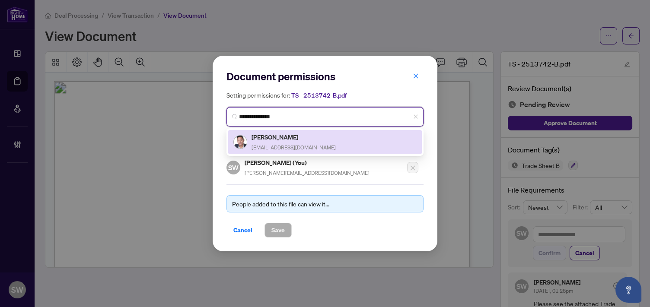
click at [302, 139] on h5 "Garland Zheng" at bounding box center [293, 137] width 84 height 10
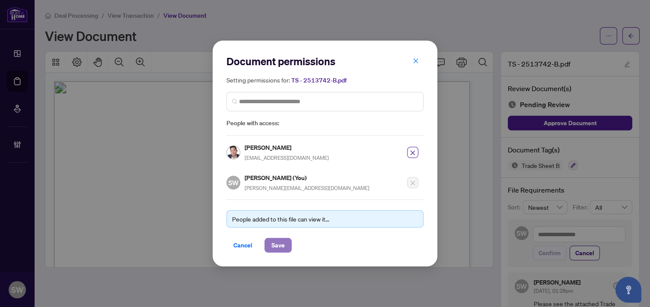
click at [281, 245] on span "Save" at bounding box center [277, 246] width 13 height 14
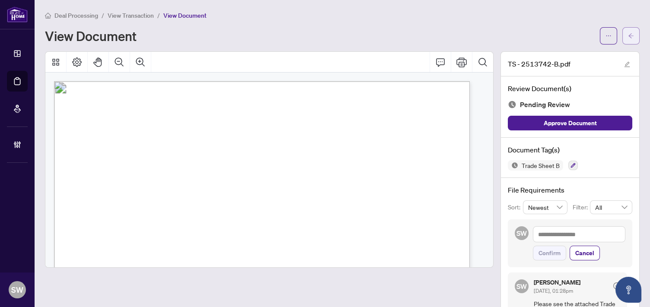
click at [628, 36] on icon "arrow-left" at bounding box center [631, 36] width 6 height 6
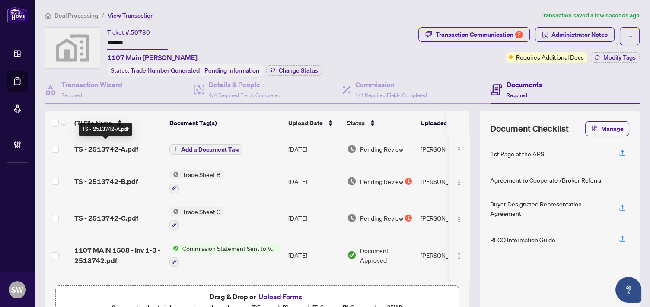
click at [111, 148] on span "TS - 2513742-A.pdf" at bounding box center [106, 149] width 64 height 10
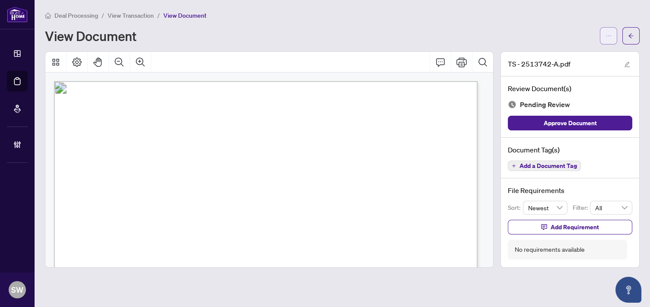
click at [613, 37] on button "button" at bounding box center [608, 35] width 17 height 17
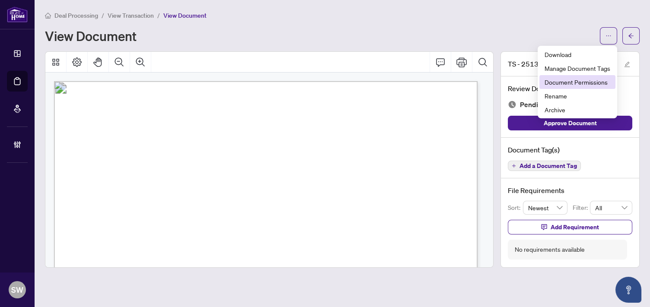
click at [598, 80] on span "Document Permissions" at bounding box center [577, 82] width 66 height 10
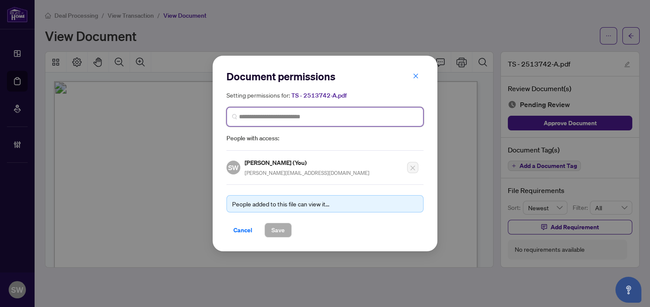
click at [273, 116] on input "search" at bounding box center [328, 116] width 179 height 9
paste input "**********"
type input "**********"
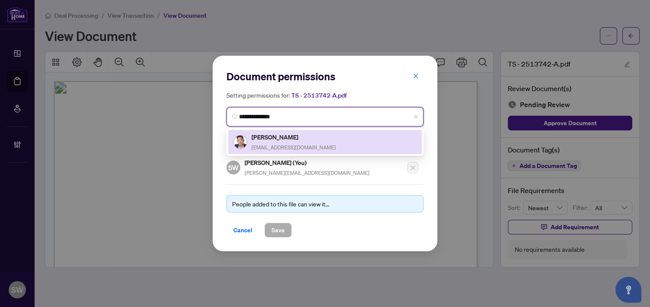
click at [276, 138] on h5 "Garland Zheng" at bounding box center [293, 137] width 84 height 10
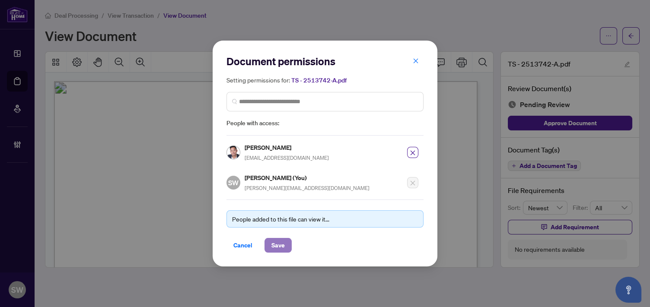
click at [274, 245] on span "Save" at bounding box center [277, 246] width 13 height 14
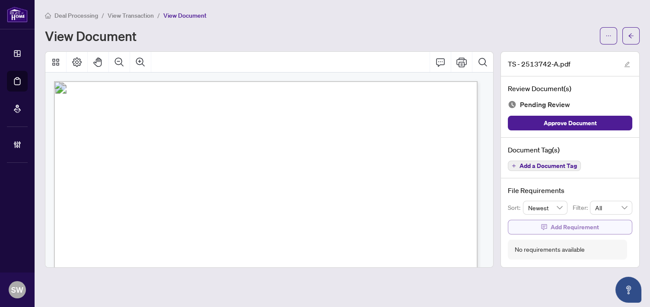
click at [556, 228] on span "Add Requirement" at bounding box center [574, 227] width 48 height 14
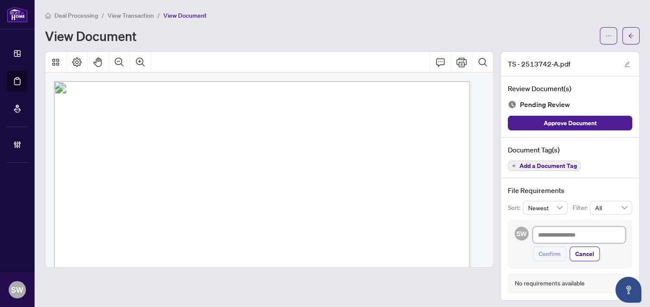
click at [548, 233] on textarea at bounding box center [579, 235] width 92 height 16
paste textarea "**********"
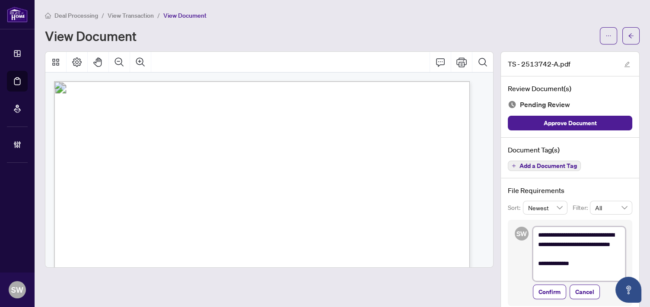
type textarea "**********"
click at [542, 291] on span "Confirm" at bounding box center [549, 292] width 22 height 14
type textarea "**********"
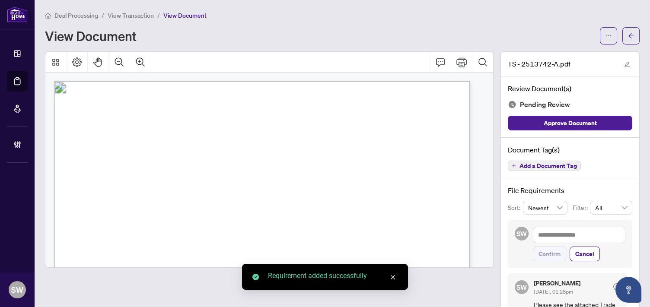
click at [628, 38] on span "button" at bounding box center [631, 36] width 6 height 14
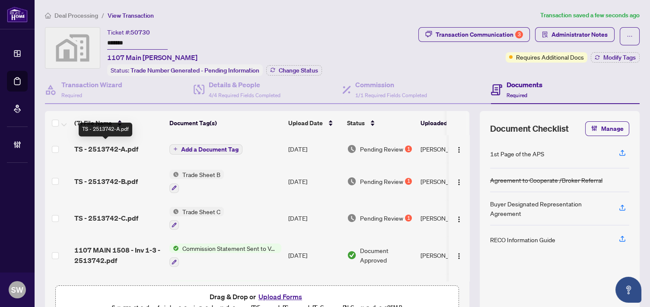
click at [105, 146] on span "TS - 2513742-A.pdf" at bounding box center [106, 149] width 64 height 10
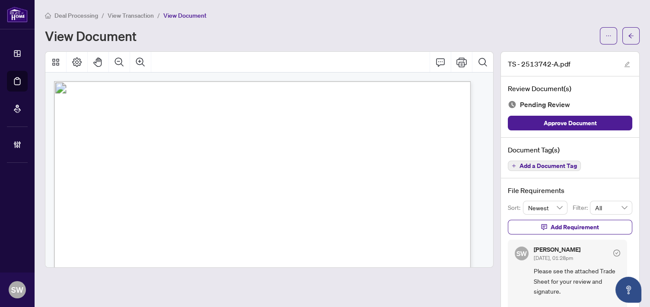
click at [545, 164] on span "Add a Document Tag" at bounding box center [547, 166] width 57 height 6
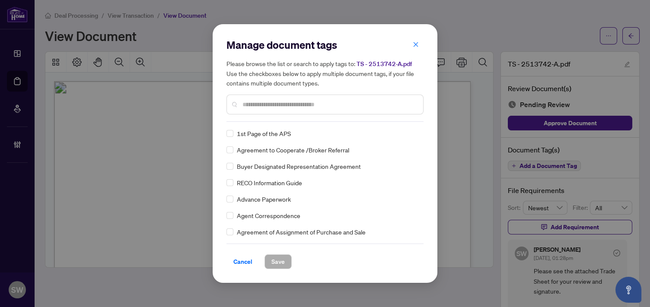
click at [277, 110] on div at bounding box center [324, 105] width 197 height 20
click at [276, 105] on input "text" at bounding box center [329, 105] width 174 height 10
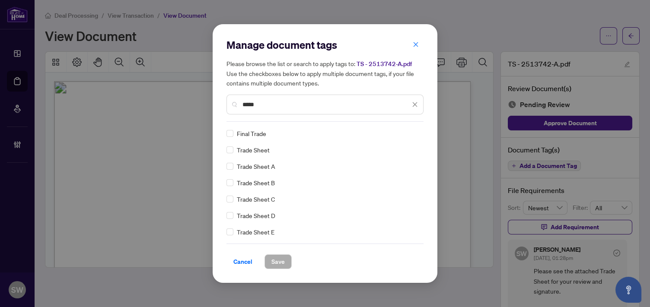
type input "*****"
click at [280, 259] on span "Save" at bounding box center [277, 262] width 13 height 14
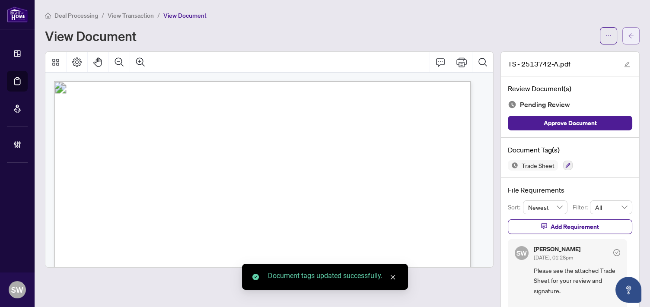
click at [630, 34] on button "button" at bounding box center [630, 35] width 17 height 17
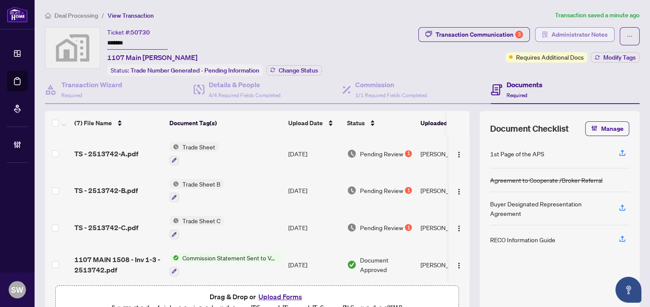
click at [559, 34] on span "Administrator Notes" at bounding box center [579, 35] width 56 height 14
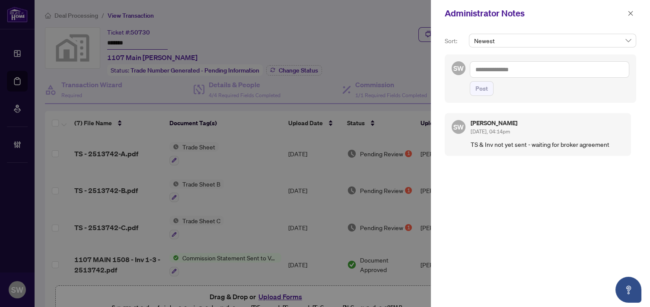
click at [494, 70] on textarea at bounding box center [549, 69] width 159 height 16
paste textarea "**********"
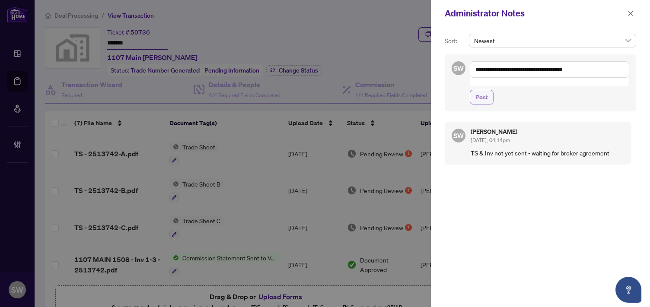
type textarea "**********"
click at [484, 90] on span "Post" at bounding box center [481, 97] width 13 height 14
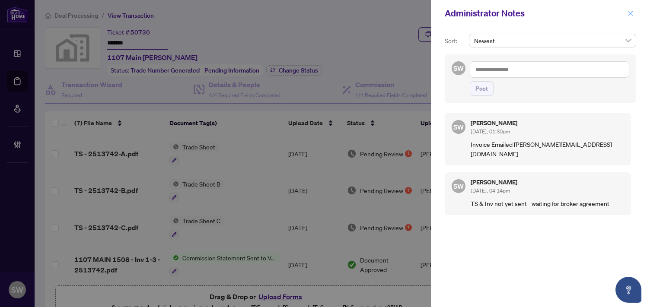
click at [631, 12] on icon "close" at bounding box center [630, 13] width 5 height 5
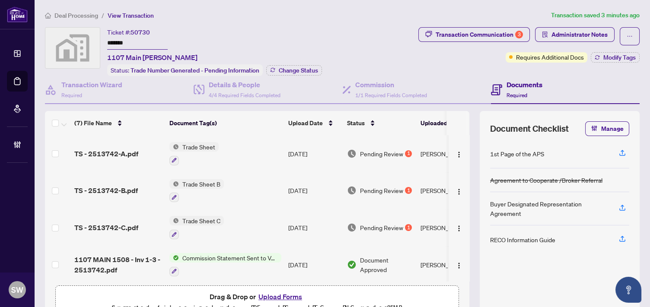
click at [293, 49] on div "Ticket #: 50730 ******* 1107 Main Hamilton Status: Trade Number Generated - Pen…" at bounding box center [214, 51] width 215 height 49
click at [355, 42] on div "Ticket #: 50730 ******* 1107 Main Hamilton Status: Trade Number Generated - Pen…" at bounding box center [230, 51] width 370 height 49
click at [354, 33] on div "Ticket #: 50730 ******* 1107 Main Hamilton Status: Trade Number Generated - Pen…" at bounding box center [230, 51] width 370 height 49
click at [477, 37] on div "Transaction Communication 3" at bounding box center [479, 35] width 87 height 14
type textarea "**********"
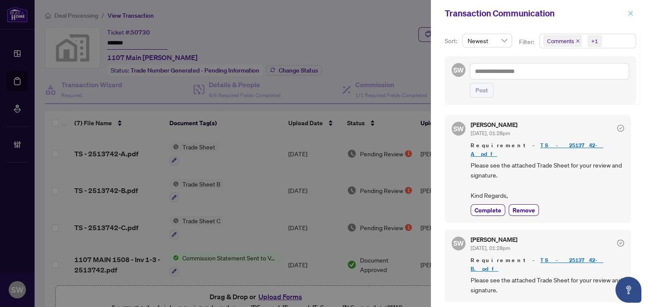
click at [630, 14] on icon "close" at bounding box center [630, 13] width 6 height 6
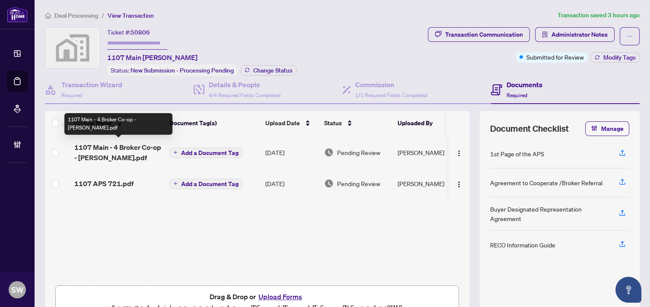
click at [125, 149] on span "1107 Main - 4 Broker Co-op - [PERSON_NAME].pdf" at bounding box center [118, 152] width 88 height 21
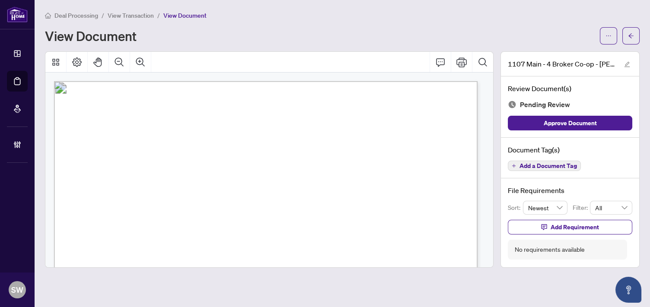
drag, startPoint x: 200, startPoint y: 225, endPoint x: 229, endPoint y: 224, distance: 29.8
click at [229, 224] on span "$548,663.72" at bounding box center [214, 226] width 34 height 7
drag, startPoint x: 181, startPoint y: 158, endPoint x: 266, endPoint y: 156, distance: 85.1
click at [266, 81] on p "1107 Main Inc. O/A 1107 MAIN AGREEMENT TO COOPERATE THIS AGREEMENT is made betw…" at bounding box center [393, 81] width 678 height 0
drag, startPoint x: 267, startPoint y: 176, endPoint x: 303, endPoint y: 178, distance: 35.9
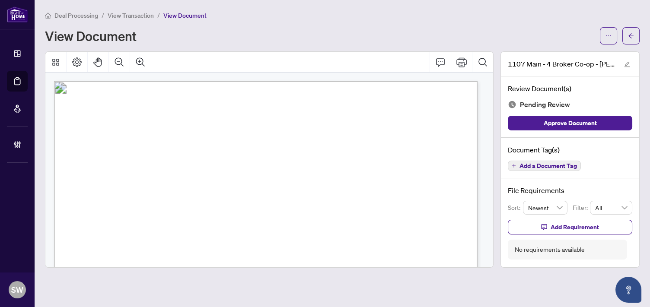
click at [303, 81] on p "1107 Main Inc. O/A 1107 MAIN AGREEMENT TO COOPERATE THIS AGREEMENT is made betw…" at bounding box center [393, 81] width 678 height 0
click at [303, 178] on span "[PERSON_NAME] [PERSON_NAME]" at bounding box center [320, 178] width 103 height 7
click at [278, 176] on span "[PERSON_NAME] [PERSON_NAME]" at bounding box center [320, 178] width 103 height 7
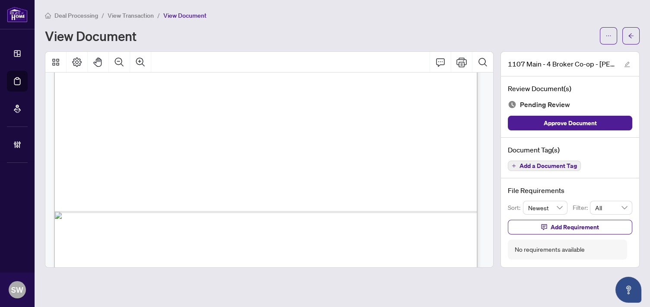
scroll to position [375, 0]
click at [522, 163] on span "Add a Document Tag" at bounding box center [547, 166] width 57 height 6
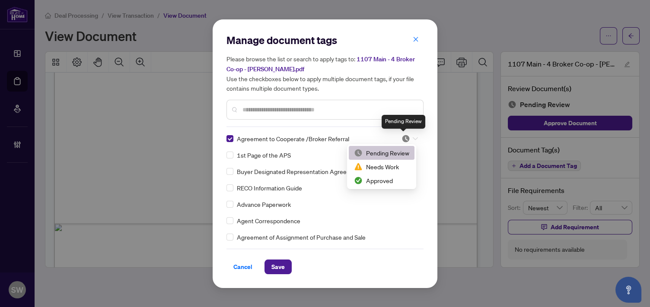
click at [401, 140] on img at bounding box center [405, 138] width 9 height 9
click at [373, 182] on div "Approved" at bounding box center [381, 181] width 55 height 10
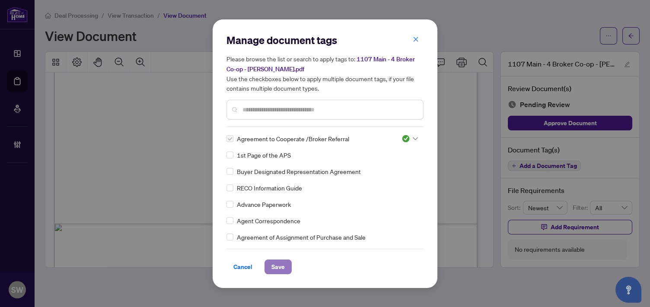
click at [289, 265] on button "Save" at bounding box center [277, 267] width 27 height 15
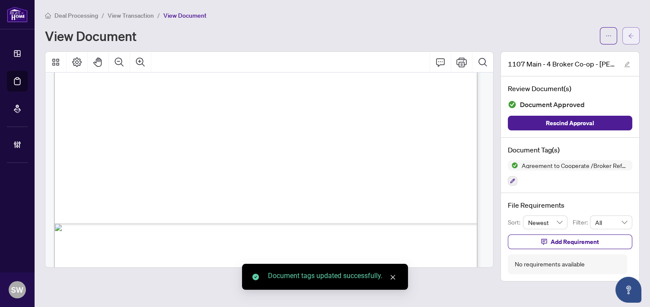
click at [634, 40] on button "button" at bounding box center [630, 35] width 17 height 17
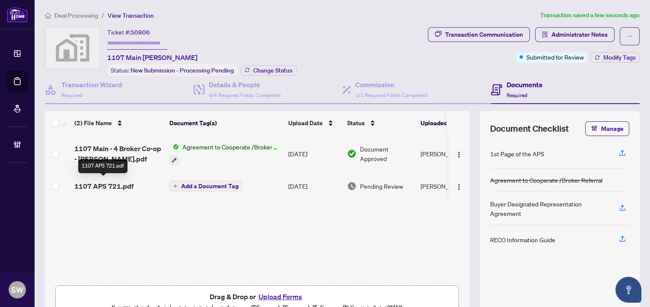
click at [102, 183] on span "1107 APS 721.pdf" at bounding box center [103, 186] width 59 height 10
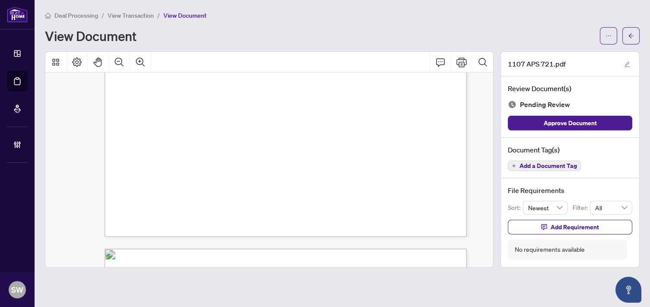
scroll to position [667, 130]
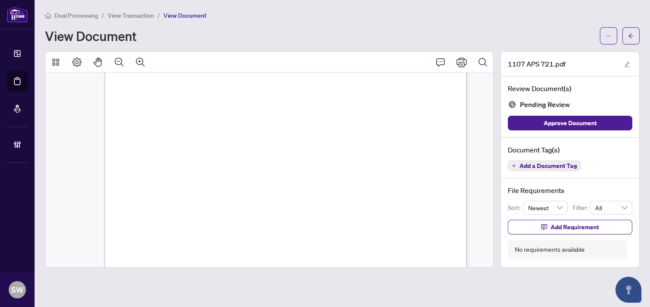
click at [543, 164] on span "Add a Document Tag" at bounding box center [547, 166] width 57 height 6
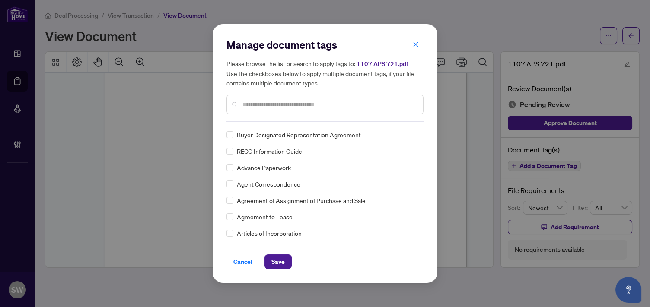
scroll to position [0, 0]
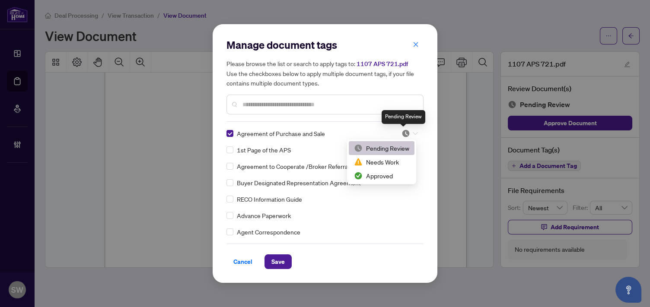
click at [407, 134] on img at bounding box center [405, 133] width 9 height 9
click at [385, 176] on div "Approved" at bounding box center [381, 176] width 55 height 10
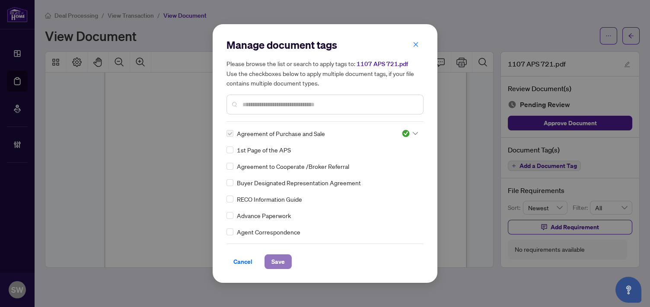
click at [278, 261] on span "Save" at bounding box center [277, 262] width 13 height 14
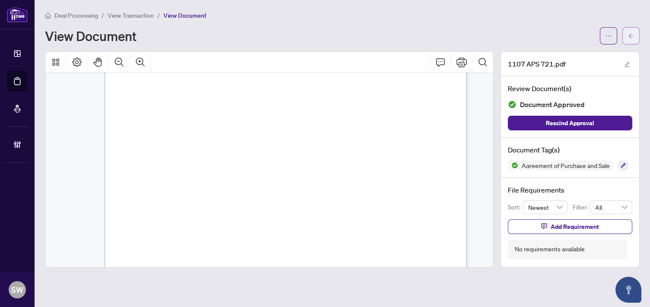
click at [636, 40] on button "button" at bounding box center [630, 35] width 17 height 17
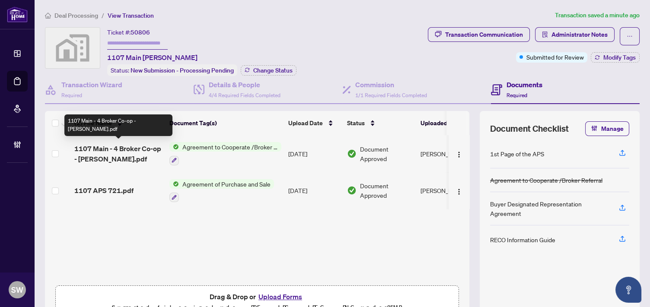
click at [152, 156] on span "1107 Main - 4 Broker Co-op - Garland Zheng.pdf" at bounding box center [118, 153] width 88 height 21
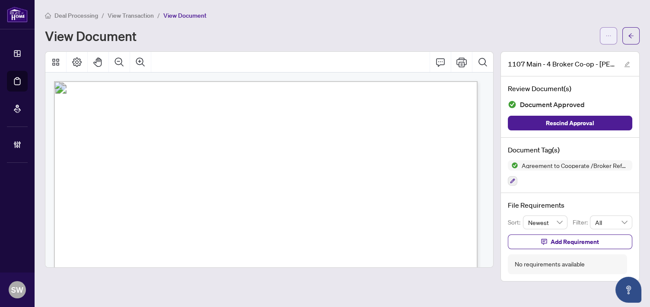
click at [605, 36] on icon "ellipsis" at bounding box center [608, 36] width 6 height 6
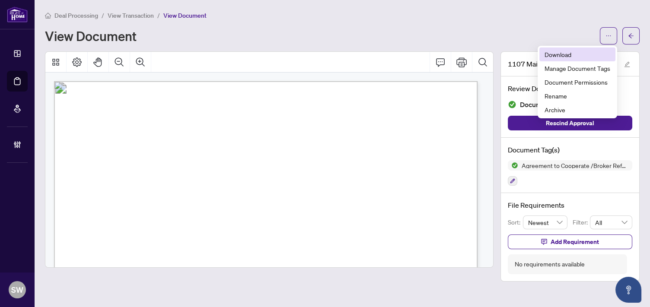
click at [569, 57] on span "Download" at bounding box center [577, 55] width 66 height 10
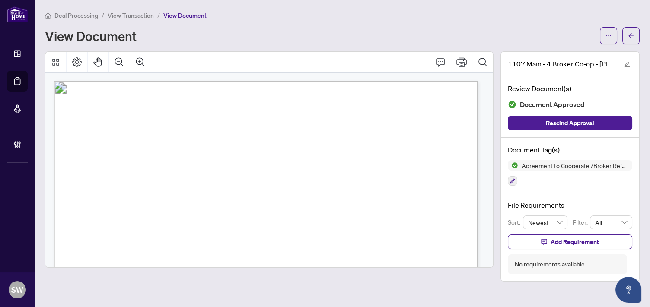
click at [125, 16] on span "View Transaction" at bounding box center [131, 16] width 46 height 8
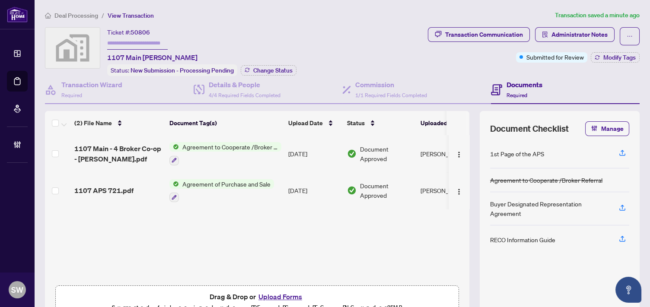
click at [139, 32] on span "50806" at bounding box center [139, 33] width 19 height 8
copy span "50806"
click at [235, 39] on div "Ticket #: 50806 1107 Main Hamilton Status: New Submission - Processing Pending …" at bounding box center [201, 51] width 189 height 49
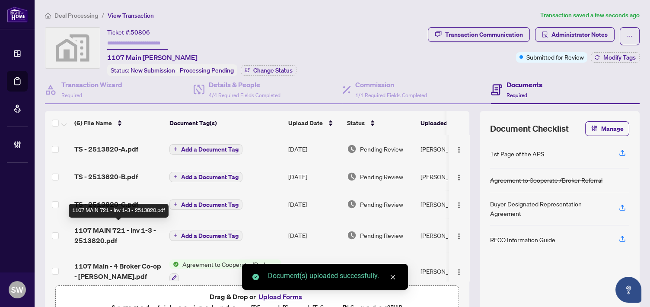
click at [104, 231] on span "1107 MAIN 721 - Inv 1-3 - 2513820.pdf" at bounding box center [118, 235] width 88 height 21
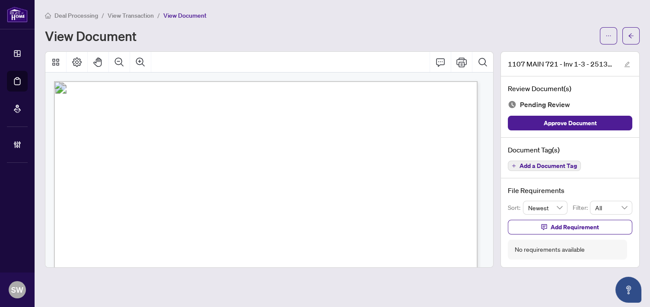
click at [566, 166] on span "Add a Document Tag" at bounding box center [547, 166] width 57 height 6
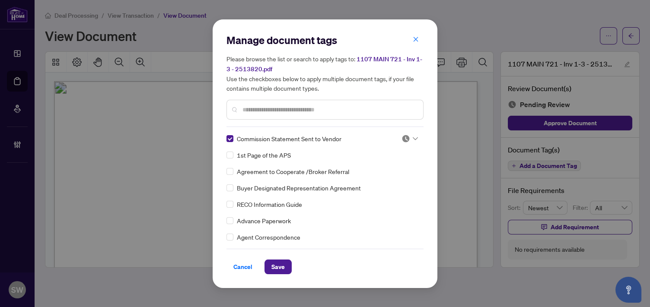
click at [410, 134] on div at bounding box center [409, 138] width 16 height 9
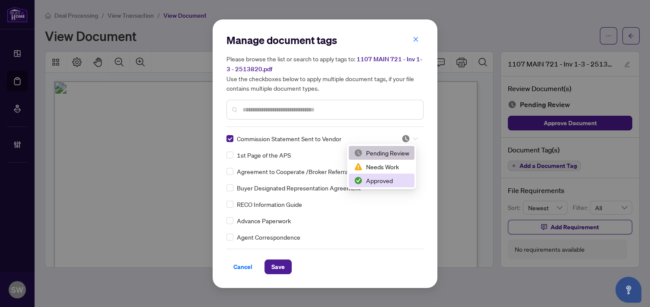
drag, startPoint x: 382, startPoint y: 179, endPoint x: 364, endPoint y: 210, distance: 36.0
click at [382, 179] on div "Approved" at bounding box center [381, 181] width 55 height 10
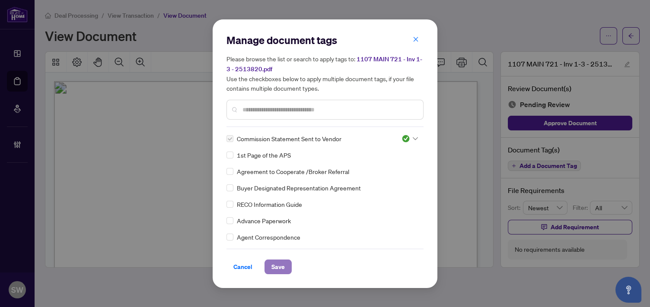
click at [288, 262] on button "Save" at bounding box center [277, 267] width 27 height 15
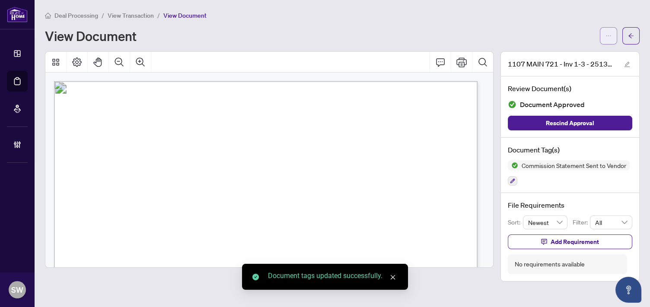
click at [611, 37] on button "button" at bounding box center [608, 35] width 17 height 17
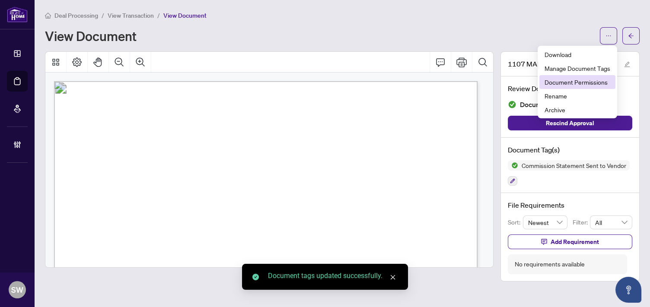
click at [595, 83] on span "Document Permissions" at bounding box center [577, 82] width 66 height 10
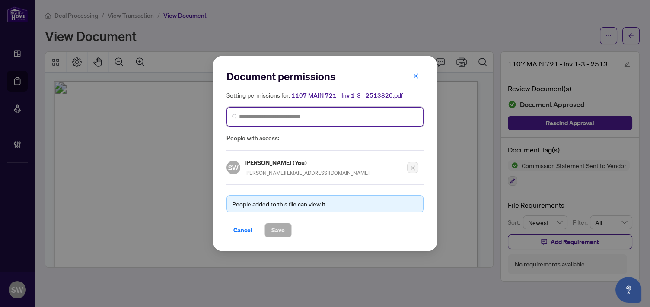
click at [279, 113] on input "search" at bounding box center [328, 116] width 179 height 9
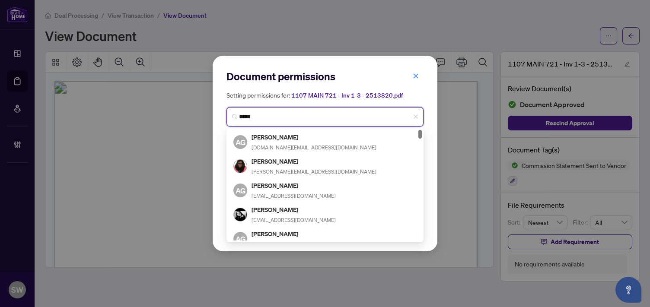
type input "******"
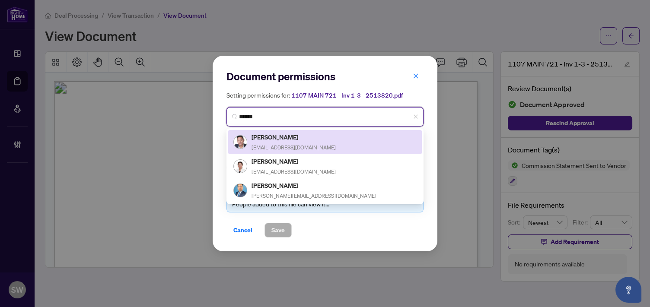
click at [276, 140] on h5 "Garland Zheng" at bounding box center [293, 137] width 84 height 10
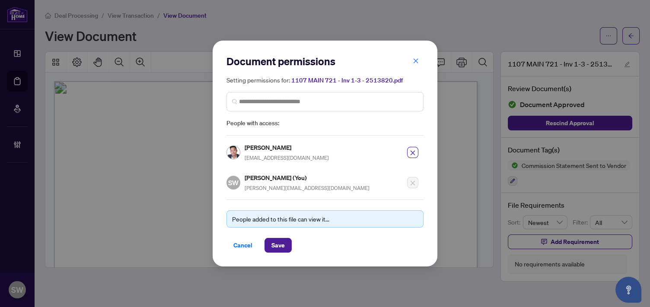
click at [275, 149] on h5 "Garland Zheng" at bounding box center [287, 148] width 84 height 10
copy h5 "Garland Zheng"
click at [280, 246] on span "Save" at bounding box center [277, 246] width 13 height 14
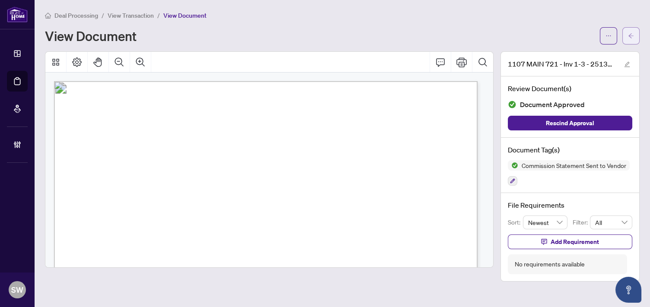
click at [630, 39] on span "button" at bounding box center [631, 36] width 6 height 14
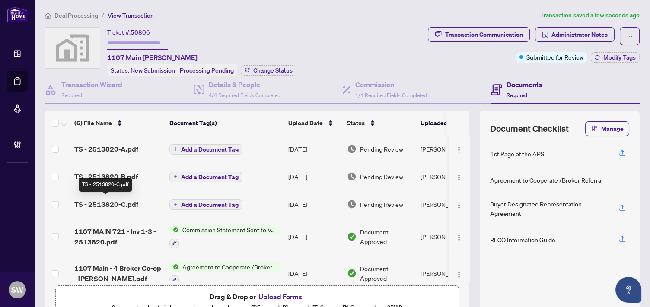
click at [116, 204] on span "TS - 2513820-C.pdf" at bounding box center [106, 204] width 64 height 10
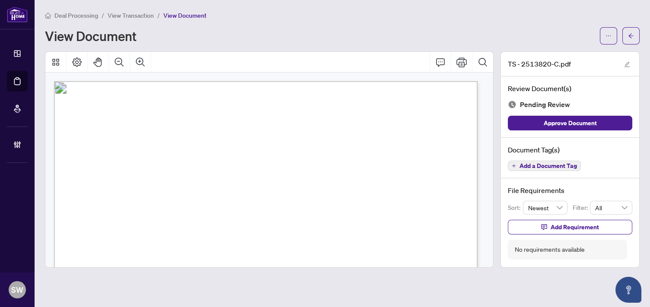
click at [547, 163] on span "Add a Document Tag" at bounding box center [547, 166] width 57 height 6
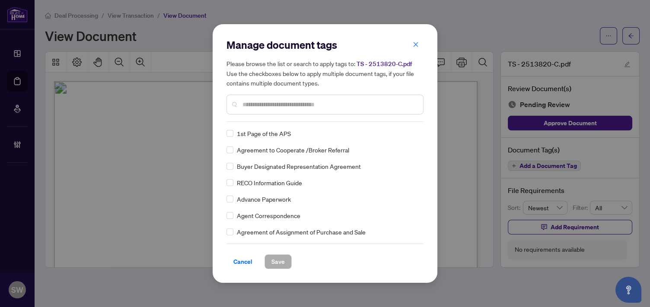
click at [360, 107] on input "text" at bounding box center [329, 105] width 174 height 10
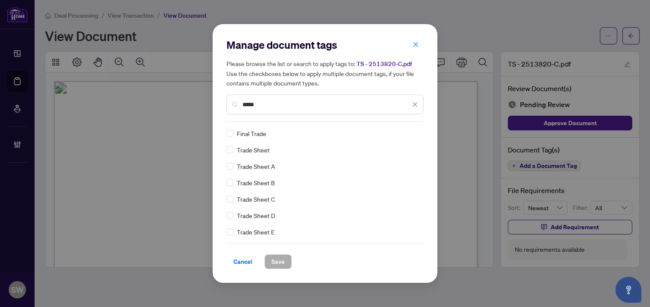
type input "*****"
click at [276, 260] on span "Save" at bounding box center [277, 262] width 13 height 14
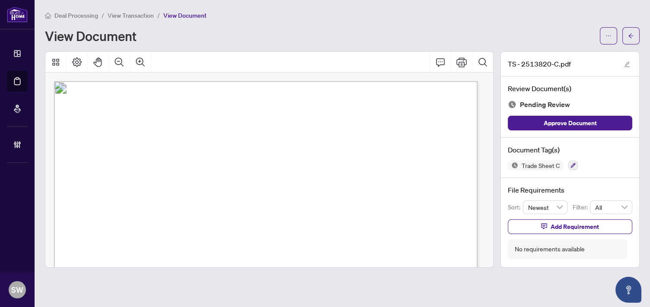
click at [582, 233] on div "File Requirements Sort: Newest Filter: All Add Requirement No requirements avai…" at bounding box center [570, 222] width 138 height 88
click at [582, 226] on span "Add Requirement" at bounding box center [574, 227] width 48 height 14
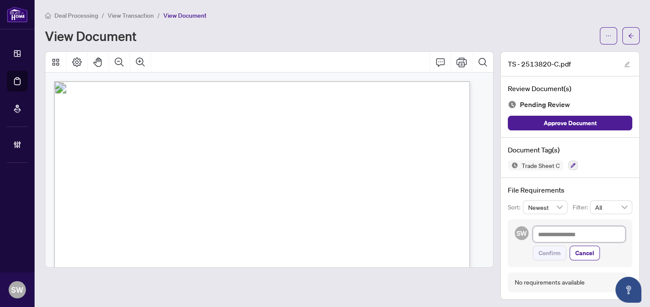
click at [550, 230] on textarea at bounding box center [579, 234] width 92 height 16
paste textarea "**********"
type textarea "**********"
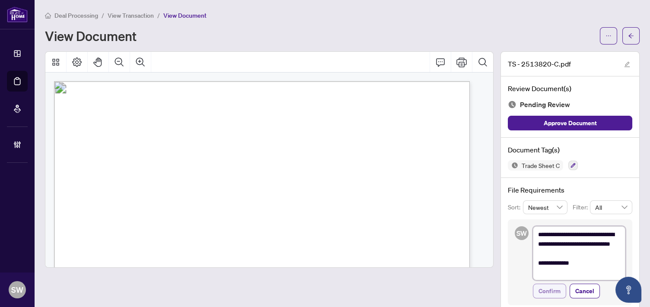
type textarea "**********"
click at [545, 289] on span "Confirm" at bounding box center [549, 291] width 22 height 14
type textarea "**********"
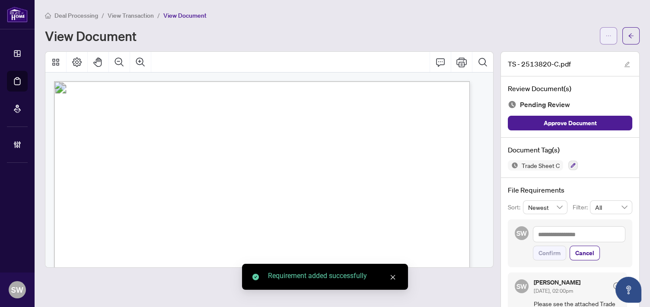
click at [605, 37] on icon "ellipsis" at bounding box center [608, 36] width 6 height 6
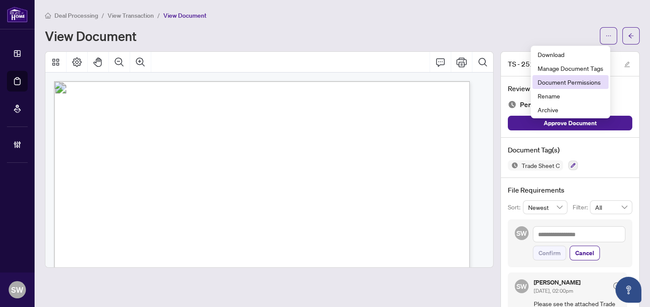
click at [579, 84] on span "Document Permissions" at bounding box center [571, 82] width 66 height 10
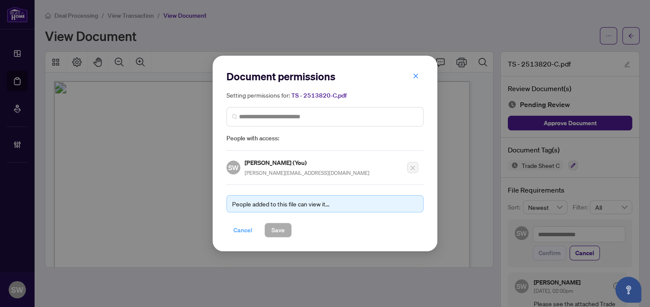
drag, startPoint x: 242, startPoint y: 231, endPoint x: 254, endPoint y: 234, distance: 12.2
click at [254, 234] on button "Cancel" at bounding box center [242, 230] width 33 height 15
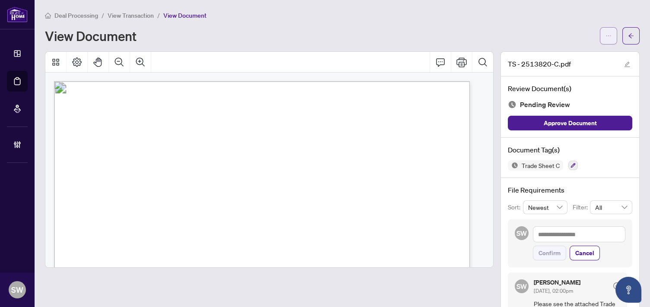
click at [605, 41] on span "button" at bounding box center [608, 36] width 6 height 14
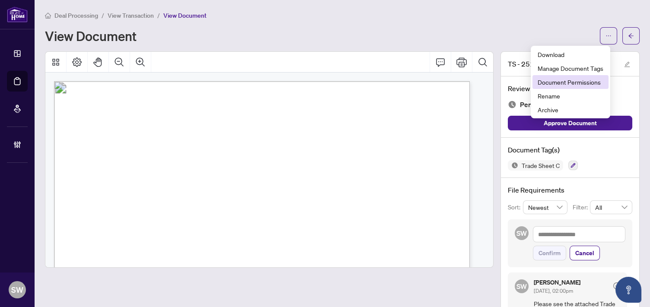
drag, startPoint x: 585, startPoint y: 85, endPoint x: 538, endPoint y: 94, distance: 48.3
click at [585, 85] on span "Document Permissions" at bounding box center [571, 82] width 66 height 10
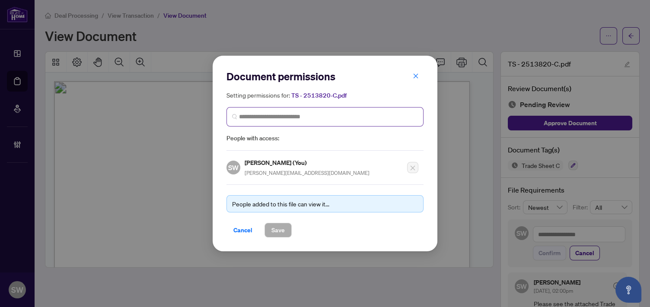
click at [239, 106] on div "Setting permissions for: TS - 2513820-C.pdf People with access:" at bounding box center [324, 116] width 197 height 53
click at [245, 116] on input "search" at bounding box center [328, 116] width 179 height 9
paste input "**********"
type input "**********"
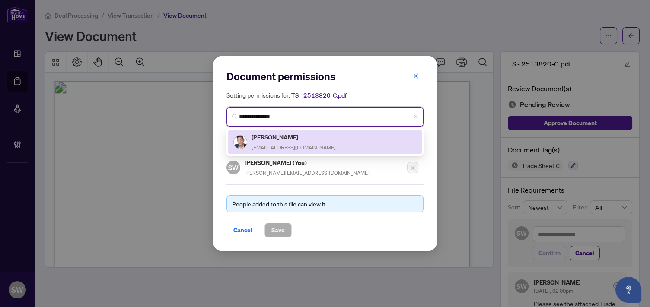
click at [281, 141] on h5 "Garland Zheng" at bounding box center [293, 137] width 84 height 10
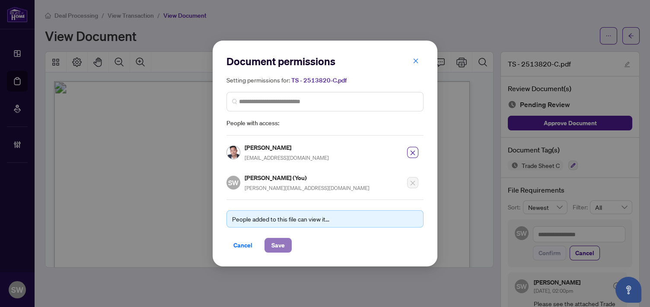
drag, startPoint x: 277, startPoint y: 243, endPoint x: 290, endPoint y: 242, distance: 13.8
click at [277, 242] on span "Save" at bounding box center [277, 246] width 13 height 14
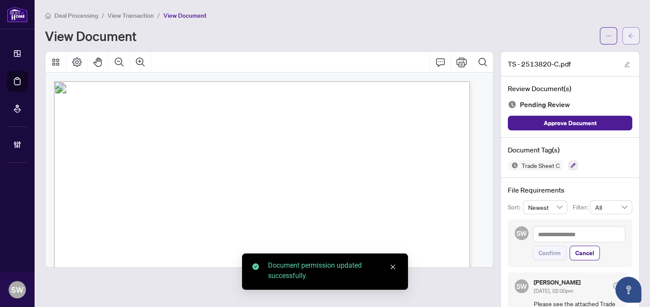
click at [627, 38] on button "button" at bounding box center [630, 35] width 17 height 17
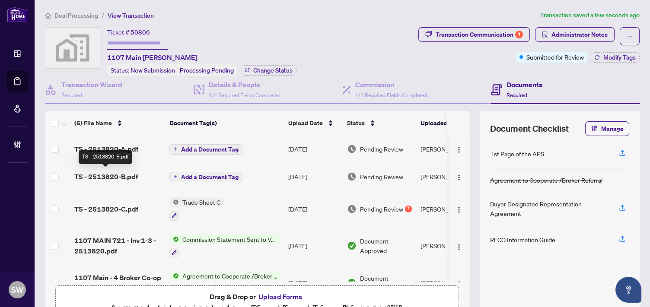
click at [126, 175] on span "TS - 2513820-B.pdf" at bounding box center [106, 177] width 64 height 10
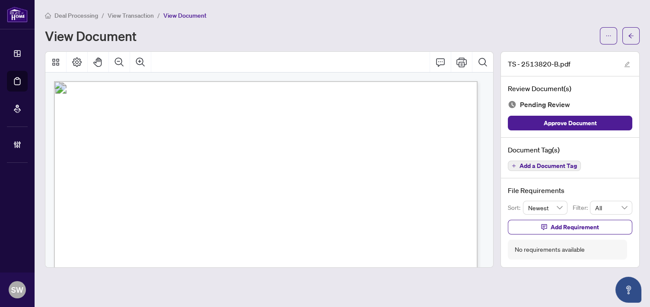
click at [551, 165] on span "Add a Document Tag" at bounding box center [547, 166] width 57 height 6
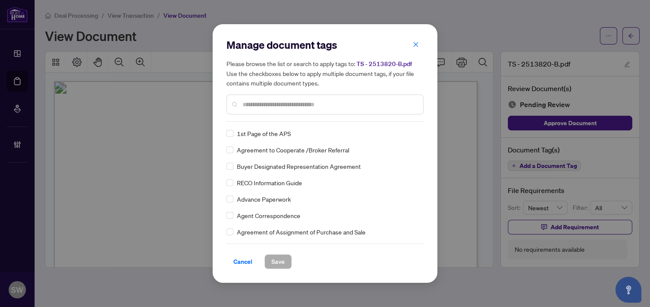
click at [265, 107] on input "text" at bounding box center [329, 105] width 174 height 10
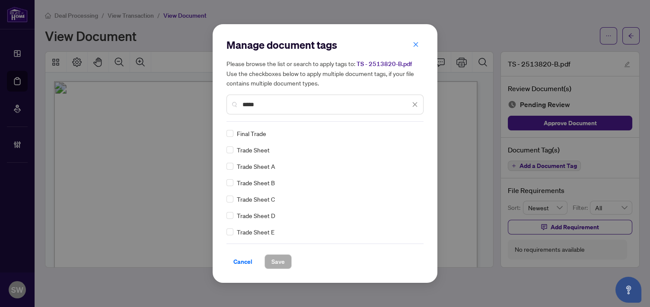
type input "*****"
click at [272, 263] on span "Save" at bounding box center [277, 262] width 13 height 14
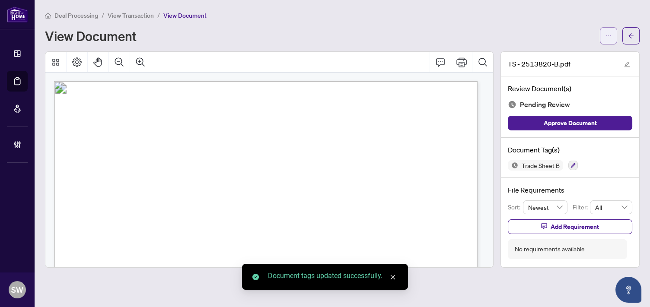
click at [612, 36] on button "button" at bounding box center [608, 35] width 17 height 17
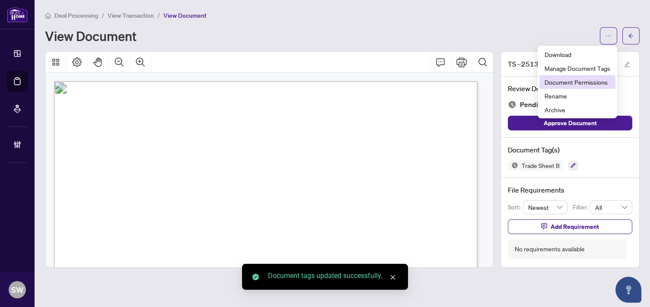
click at [592, 87] on li "Document Permissions" at bounding box center [577, 82] width 76 height 14
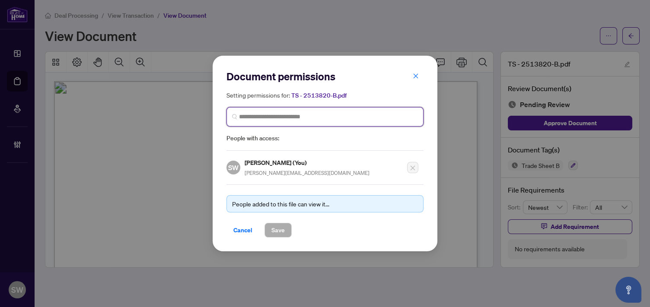
click at [285, 119] on input "search" at bounding box center [328, 116] width 179 height 9
paste input "**********"
type input "**********"
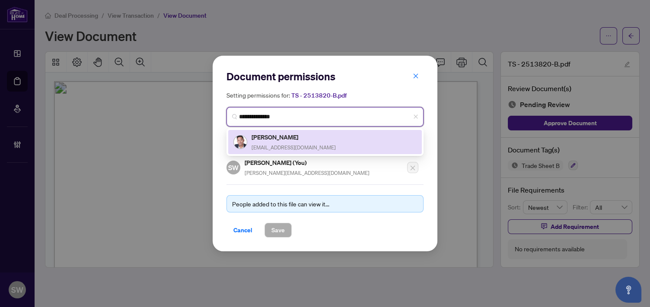
click at [289, 145] on span "garland@garlandteam.com" at bounding box center [293, 147] width 84 height 6
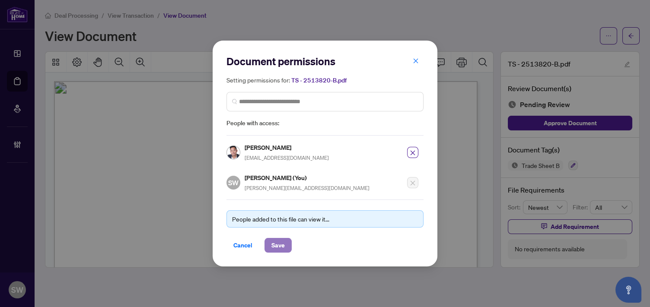
click at [274, 244] on span "Save" at bounding box center [277, 246] width 13 height 14
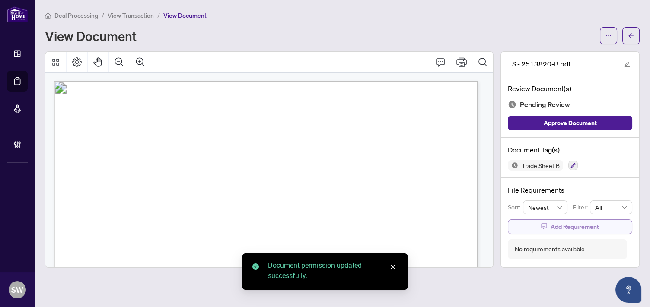
click at [571, 220] on span "Add Requirement" at bounding box center [574, 227] width 48 height 14
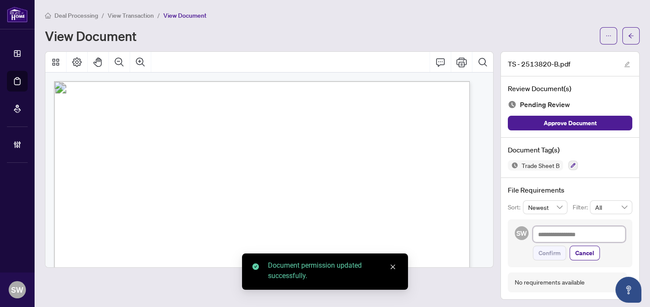
click at [553, 234] on textarea at bounding box center [579, 234] width 92 height 16
paste textarea "**********"
type textarea "**********"
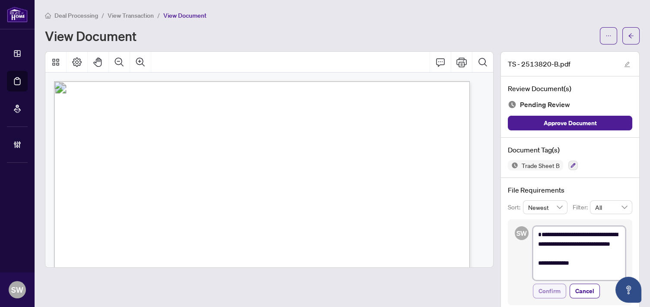
type textarea "**********"
click at [544, 291] on span "Confirm" at bounding box center [549, 291] width 22 height 14
type textarea "**********"
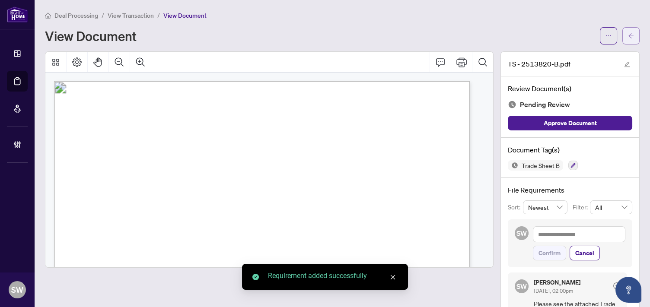
click at [628, 40] on span "button" at bounding box center [631, 36] width 6 height 14
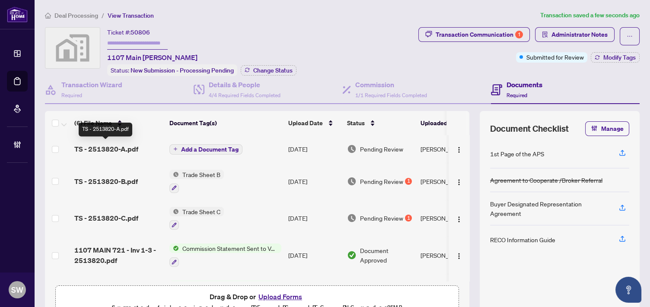
click at [123, 146] on span "TS - 2513820-A.pdf" at bounding box center [106, 149] width 64 height 10
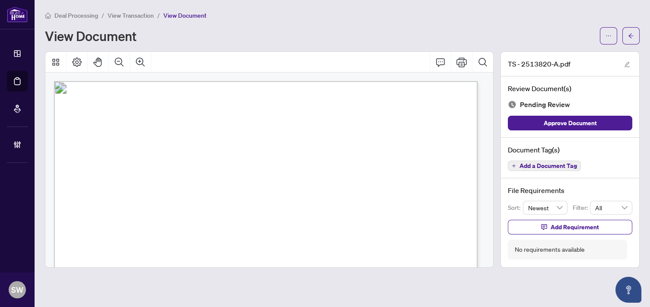
click at [566, 163] on span "Add a Document Tag" at bounding box center [547, 166] width 57 height 6
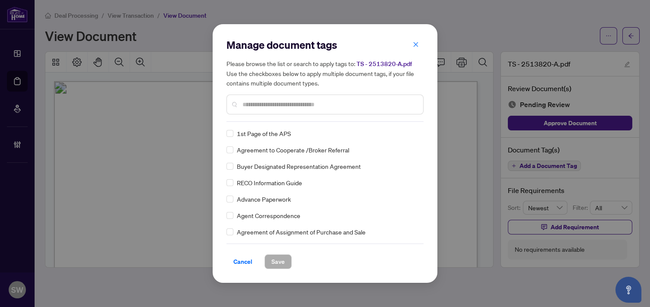
click at [266, 105] on input "text" at bounding box center [329, 105] width 174 height 10
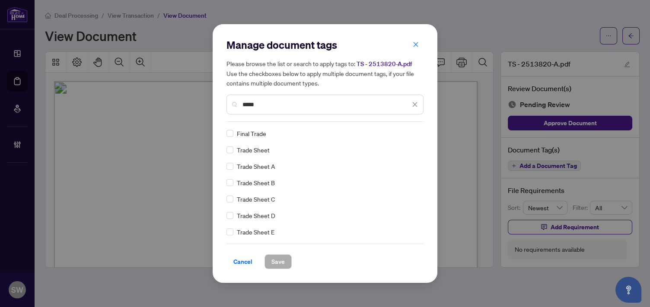
type input "*****"
click at [401, 131] on img at bounding box center [405, 133] width 9 height 9
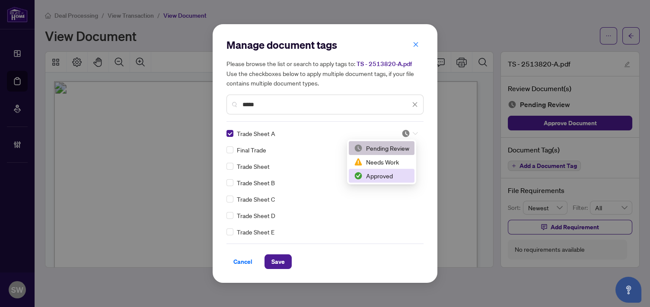
click at [378, 177] on div "Approved" at bounding box center [381, 176] width 55 height 10
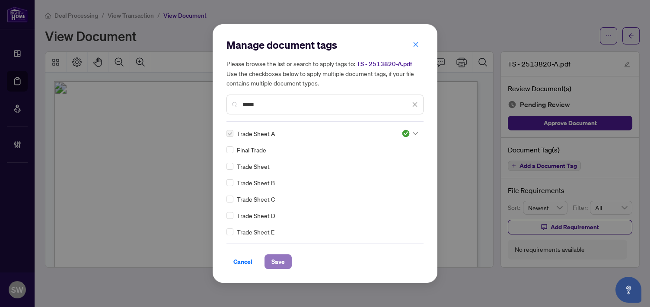
click at [279, 259] on span "Save" at bounding box center [277, 262] width 13 height 14
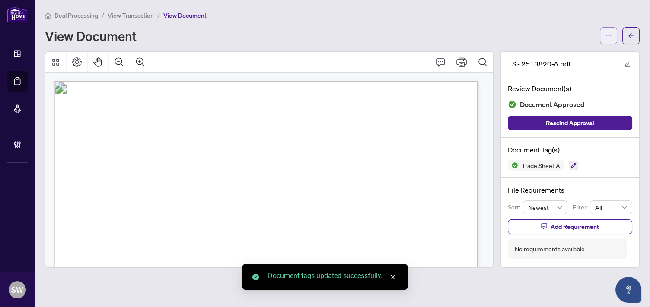
click at [601, 33] on button "button" at bounding box center [608, 35] width 17 height 17
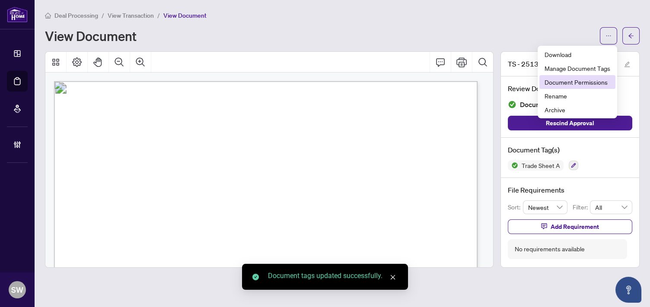
click at [588, 80] on span "Document Permissions" at bounding box center [577, 82] width 66 height 10
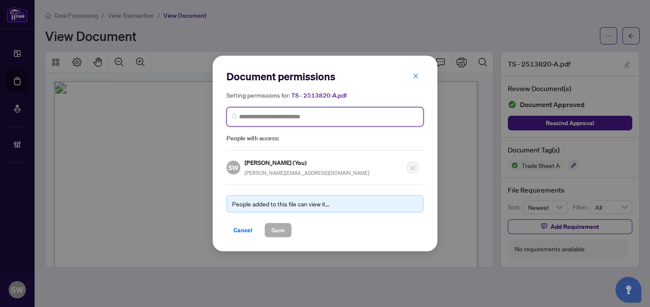
click at [288, 120] on input "search" at bounding box center [328, 116] width 179 height 9
paste input "**********"
type input "**********"
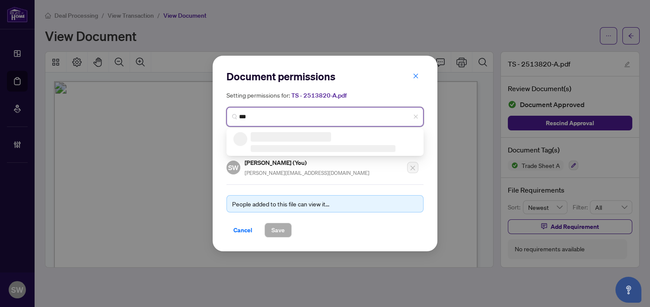
type input "****"
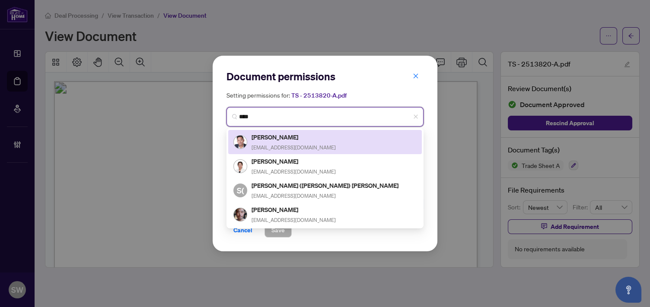
click at [282, 137] on h5 "Garland Zheng" at bounding box center [293, 137] width 84 height 10
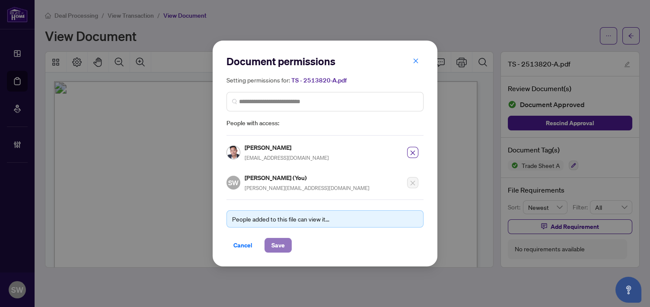
click at [286, 247] on button "Save" at bounding box center [277, 245] width 27 height 15
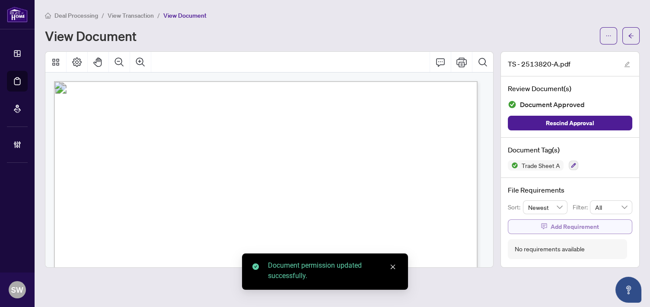
click at [564, 223] on span "Add Requirement" at bounding box center [574, 227] width 48 height 14
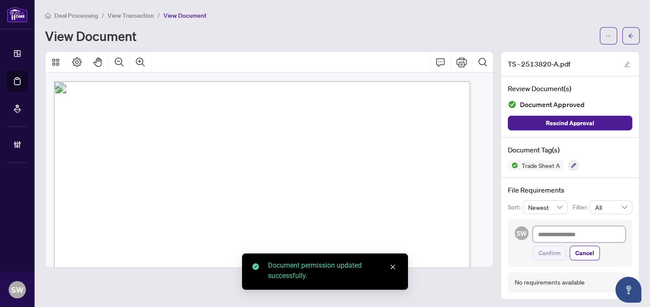
click at [561, 229] on textarea at bounding box center [579, 234] width 92 height 16
paste textarea "**********"
type textarea "**********"
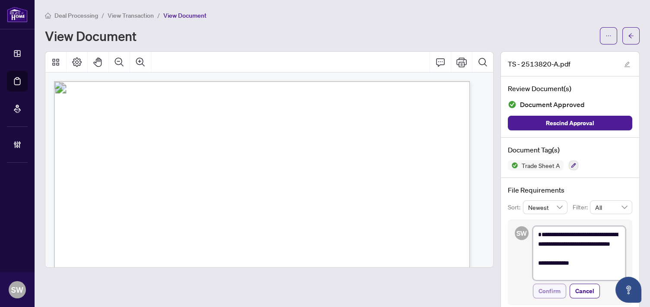
type textarea "**********"
click at [541, 286] on span "Confirm" at bounding box center [549, 291] width 22 height 14
type textarea "**********"
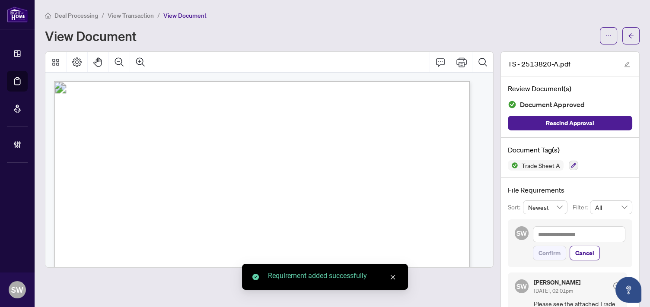
click at [628, 38] on span "button" at bounding box center [631, 36] width 6 height 14
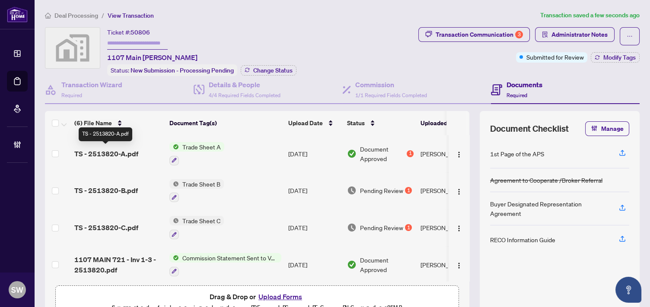
click at [127, 153] on span "TS - 2513820-A.pdf" at bounding box center [106, 154] width 64 height 10
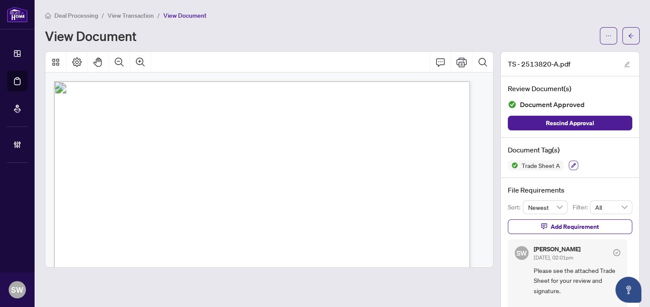
click at [571, 163] on icon "button" at bounding box center [573, 165] width 5 height 5
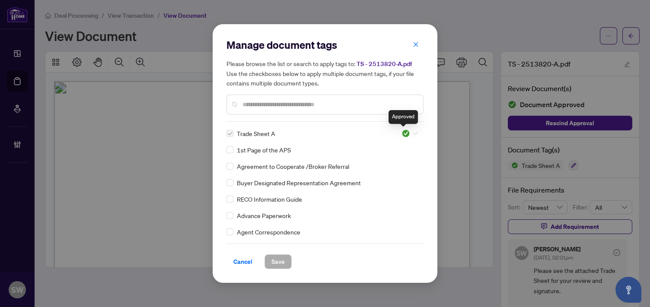
click at [404, 134] on img at bounding box center [405, 133] width 9 height 9
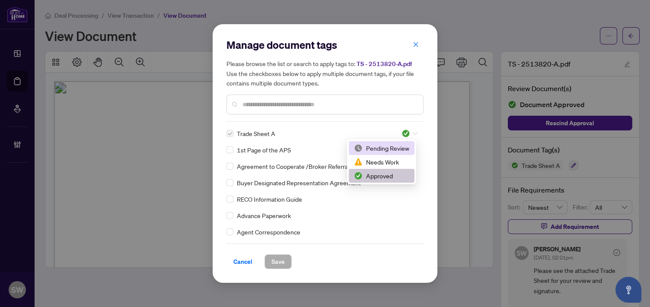
click at [398, 149] on div "Pending Review" at bounding box center [381, 148] width 55 height 10
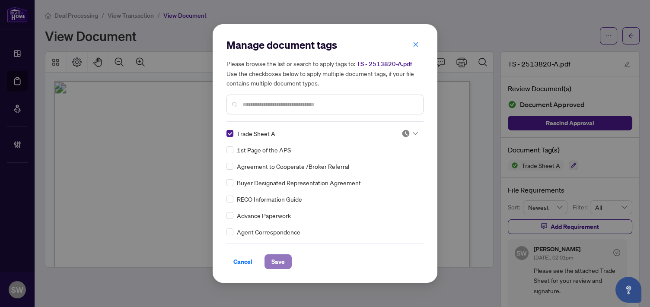
click at [280, 260] on span "Save" at bounding box center [277, 262] width 13 height 14
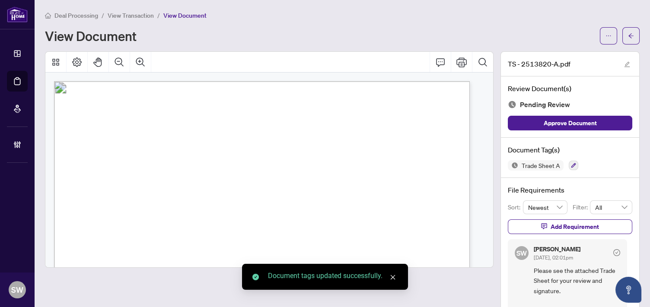
click at [628, 38] on span "button" at bounding box center [631, 36] width 6 height 14
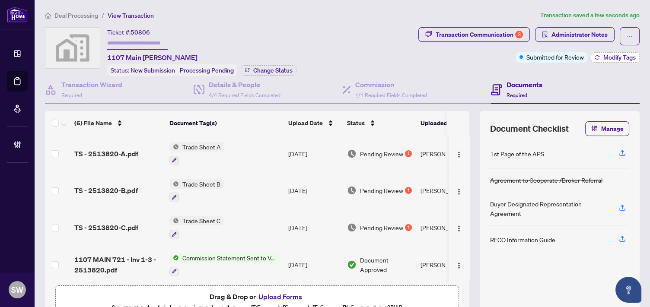
click at [611, 62] on button "Modify Tags" at bounding box center [615, 57] width 49 height 10
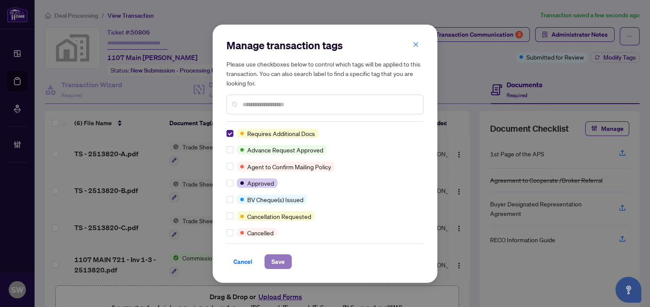
click at [274, 260] on span "Save" at bounding box center [277, 262] width 13 height 14
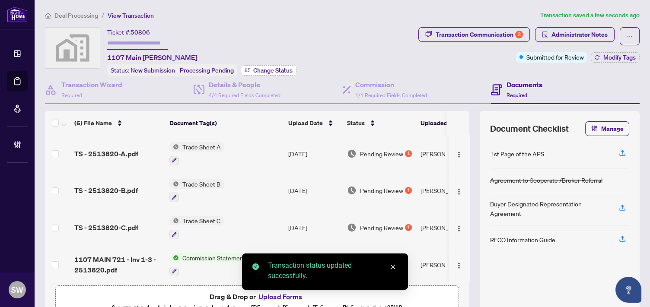
click at [267, 71] on span "Change Status" at bounding box center [272, 70] width 39 height 6
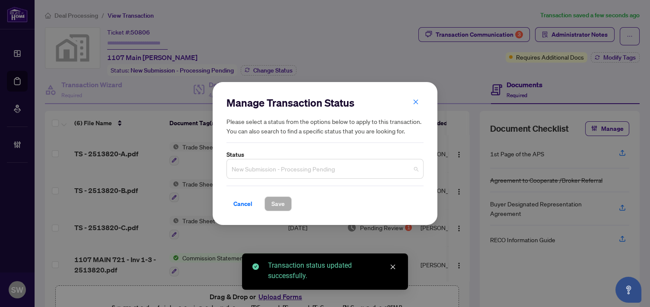
click at [415, 172] on span "New Submission - Processing Pending" at bounding box center [325, 169] width 187 height 16
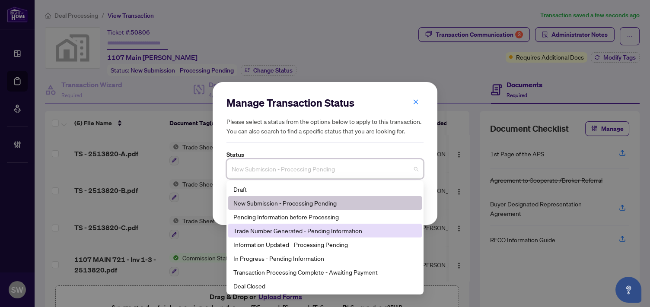
click at [292, 232] on div "Trade Number Generated - Pending Information" at bounding box center [324, 231] width 183 height 10
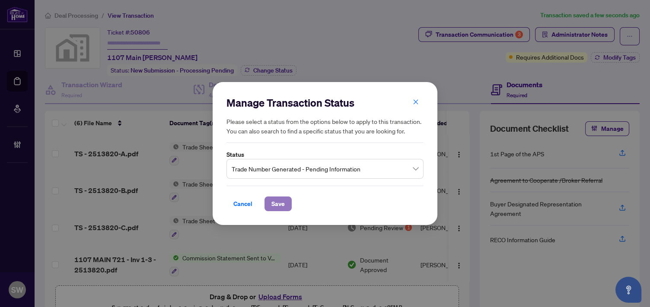
click at [274, 206] on span "Save" at bounding box center [277, 204] width 13 height 14
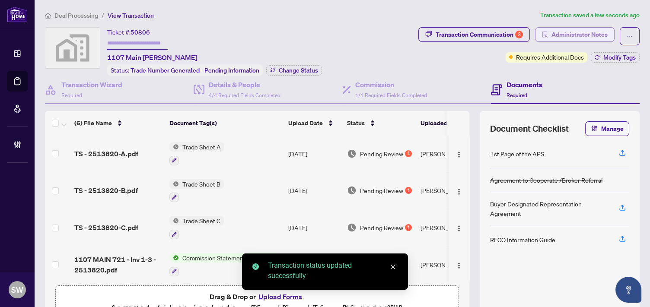
click at [586, 38] on span "Administrator Notes" at bounding box center [579, 35] width 56 height 14
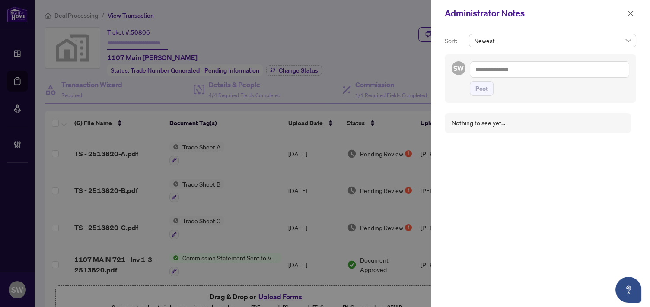
click at [501, 68] on textarea at bounding box center [549, 69] width 159 height 16
click at [522, 69] on textarea "**********" at bounding box center [549, 69] width 159 height 16
paste textarea "**********"
type textarea "**********"
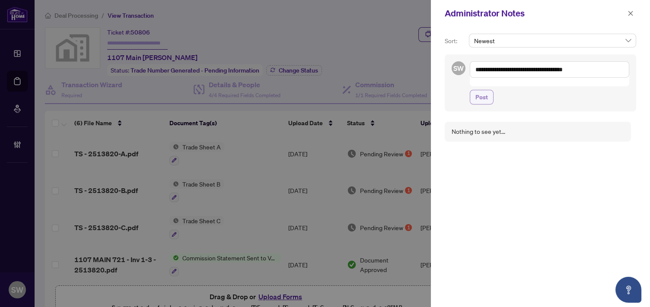
drag, startPoint x: 486, startPoint y: 88, endPoint x: 500, endPoint y: 84, distance: 14.7
click at [486, 90] on span "Post" at bounding box center [481, 97] width 13 height 14
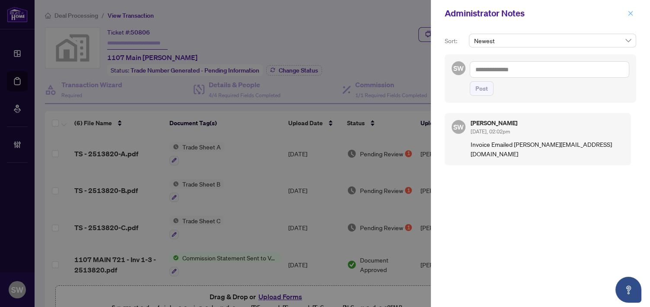
click at [629, 13] on icon "close" at bounding box center [630, 13] width 6 height 6
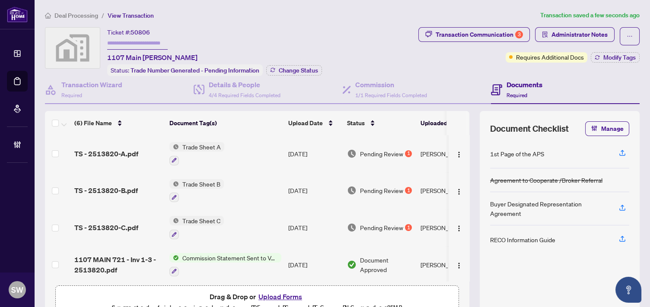
click at [130, 42] on input "text" at bounding box center [137, 43] width 60 height 13
paste input "*******"
type input "*******"
click at [87, 16] on span "Deal Processing" at bounding box center [76, 16] width 44 height 8
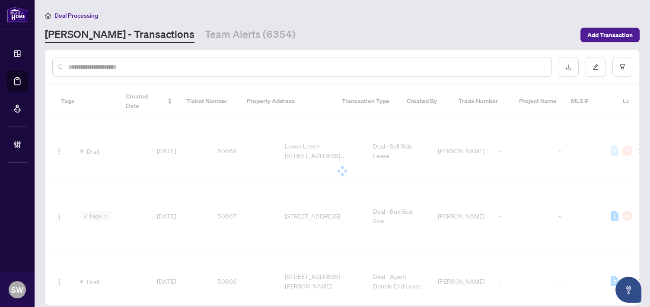
click at [132, 69] on input "text" at bounding box center [306, 67] width 476 height 10
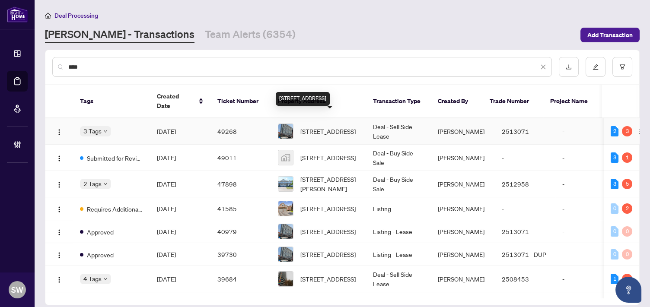
type input "****"
click at [315, 127] on span "2405-2545 Simcoe Street North St, Oshawa, Ontario L1L 0W3, Canada" at bounding box center [327, 132] width 55 height 10
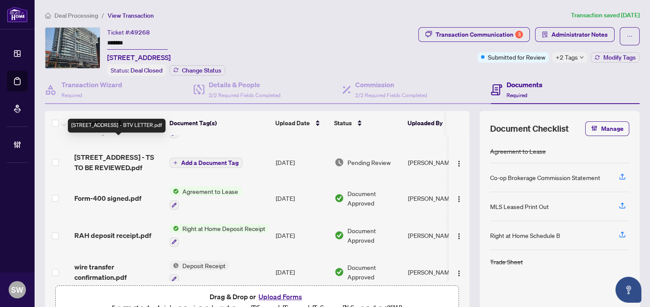
scroll to position [74, 0]
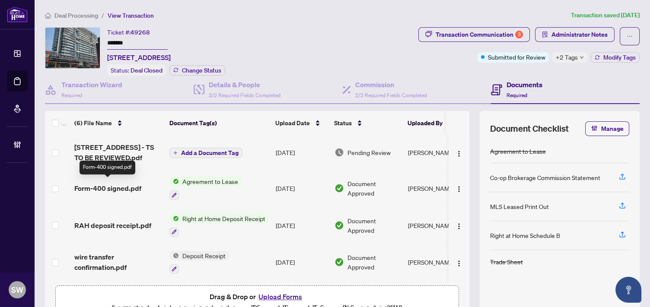
click at [136, 184] on span "Form-400 signed.pdf" at bounding box center [107, 188] width 67 height 10
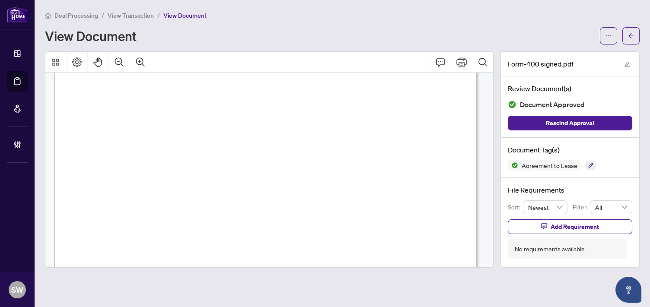
scroll to position [96, 0]
click at [630, 27] on button "button" at bounding box center [630, 35] width 17 height 17
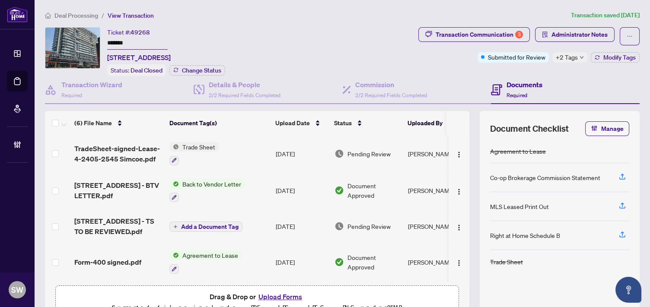
click at [71, 15] on span "Deal Processing" at bounding box center [76, 16] width 44 height 8
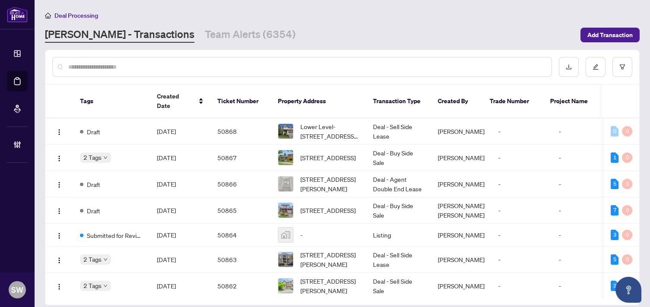
click at [140, 67] on input "text" at bounding box center [306, 67] width 476 height 10
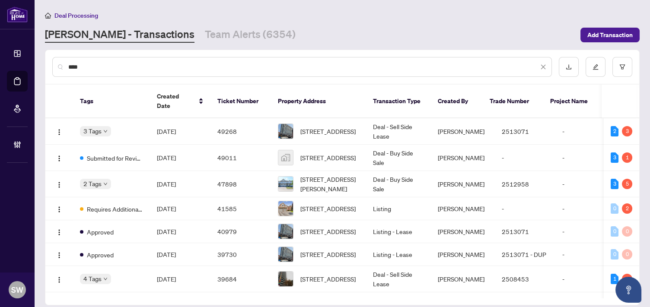
type input "****"
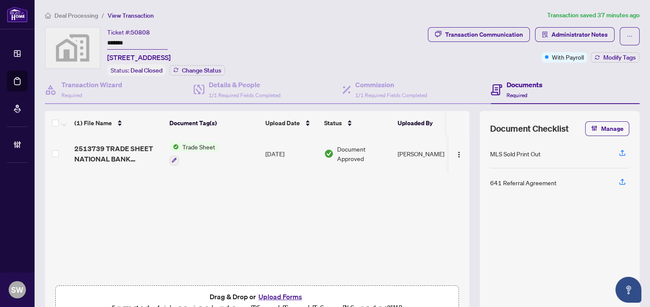
click at [63, 14] on span "Deal Processing" at bounding box center [76, 16] width 44 height 8
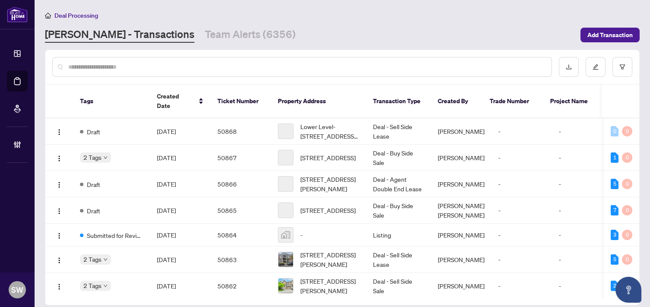
click at [102, 65] on input "text" at bounding box center [306, 67] width 476 height 10
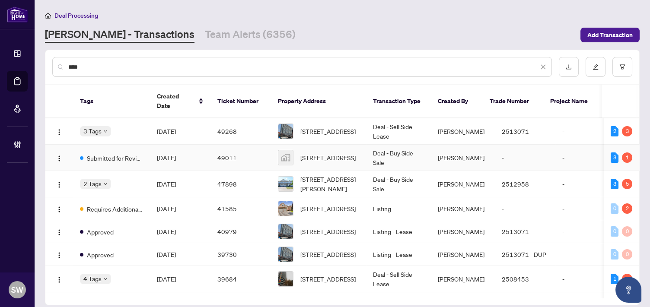
type input "****"
click at [217, 149] on td "49011" at bounding box center [240, 158] width 60 height 26
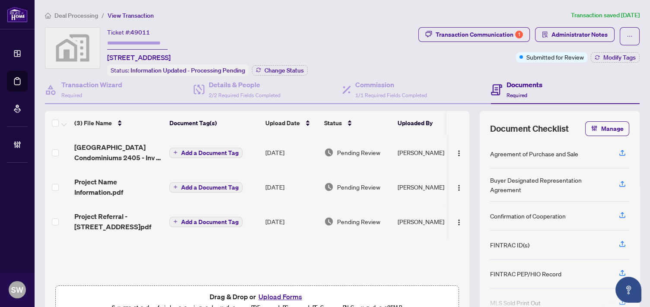
click at [124, 219] on span "Project Referral - 2405 -2545 Simcoe St North Oshawa.pdf" at bounding box center [118, 221] width 88 height 21
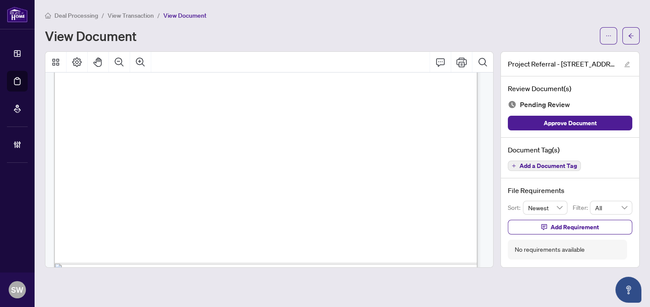
scroll to position [370, 0]
click at [632, 40] on span "button" at bounding box center [631, 36] width 6 height 14
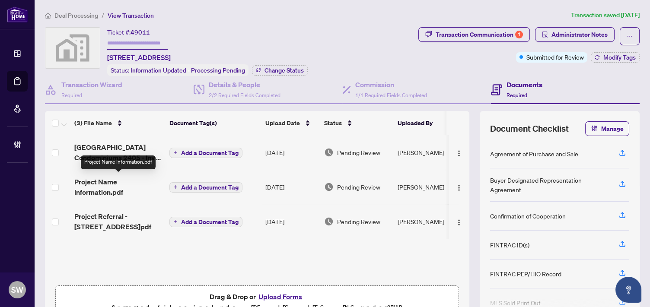
click at [99, 185] on span "Project Name Information.pdf" at bounding box center [118, 187] width 88 height 21
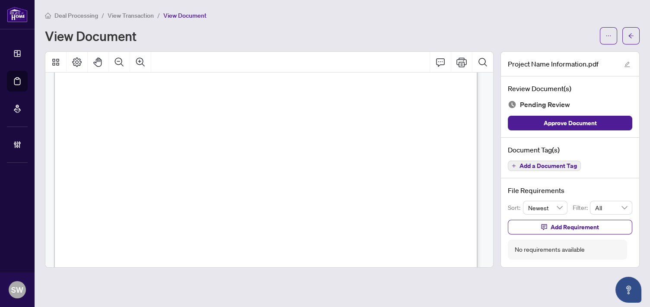
scroll to position [336, 0]
click at [634, 33] on button "button" at bounding box center [630, 35] width 17 height 17
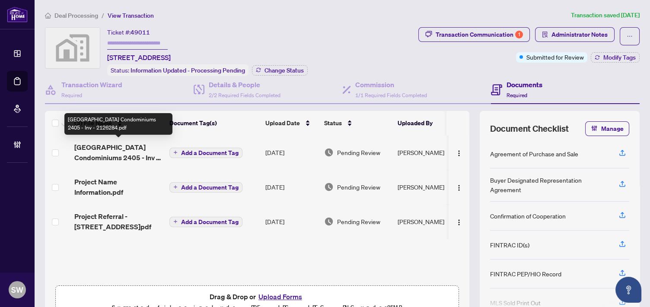
click at [123, 159] on span "UC Tower Condominiums 2405 - Inv - 2126284.pdf" at bounding box center [118, 152] width 88 height 21
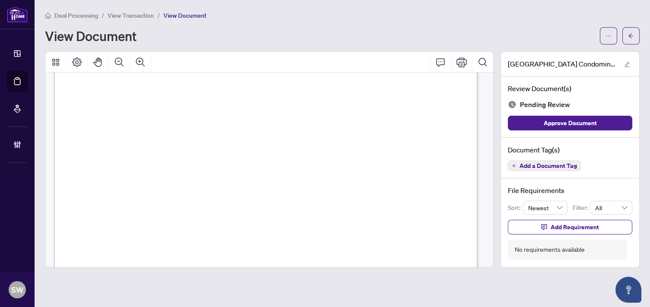
scroll to position [178, 0]
click at [628, 37] on icon "arrow-left" at bounding box center [631, 36] width 6 height 6
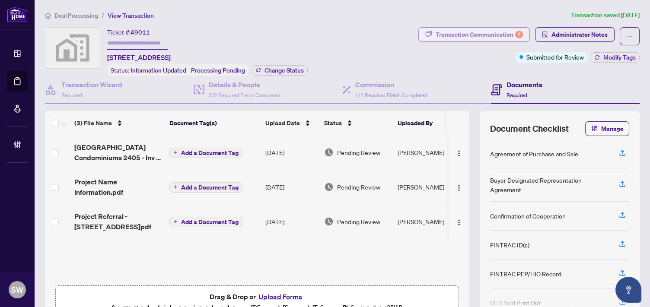
click at [481, 32] on div "Transaction Communication 1" at bounding box center [479, 35] width 87 height 14
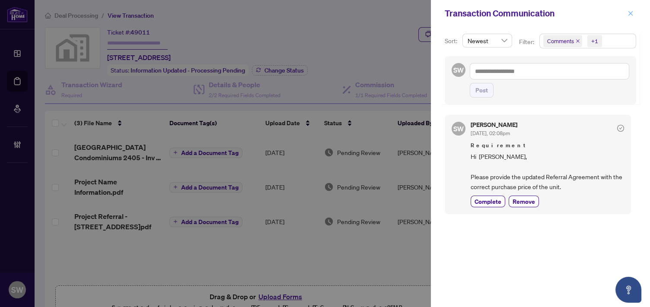
click at [633, 13] on icon "close" at bounding box center [630, 13] width 6 height 6
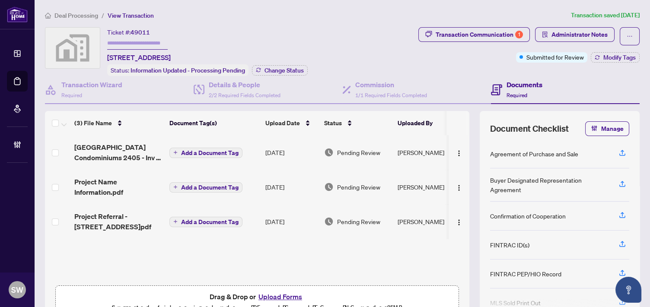
click at [111, 191] on span "Project Name Information.pdf" at bounding box center [118, 187] width 88 height 21
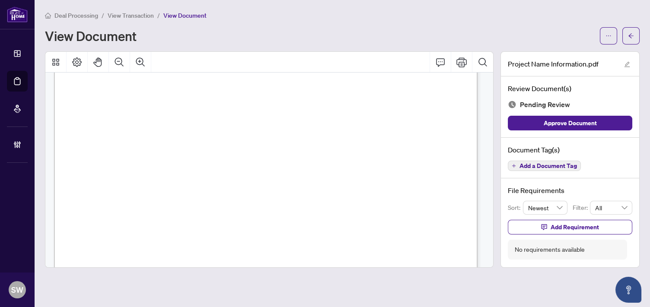
scroll to position [82, 0]
drag, startPoint x: 162, startPoint y: 121, endPoint x: 198, endPoint y: 121, distance: 35.9
click at [198, 121] on span "905-793-7797" at bounding box center [188, 122] width 53 height 7
click at [187, 217] on span "UC TOWER 2 - SUITE 1512" at bounding box center [176, 219] width 75 height 7
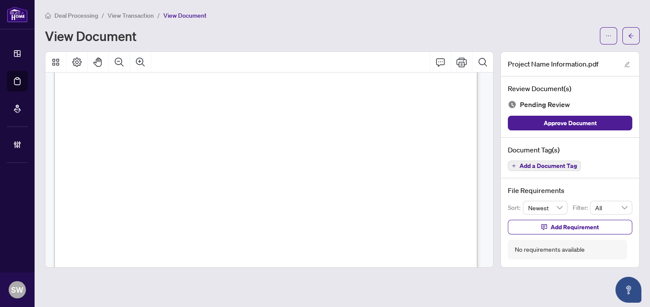
click at [187, 217] on span "UC TOWER 2 - SUITE 1512" at bounding box center [176, 219] width 75 height 7
click at [605, 36] on icon "ellipsis" at bounding box center [608, 36] width 6 height 6
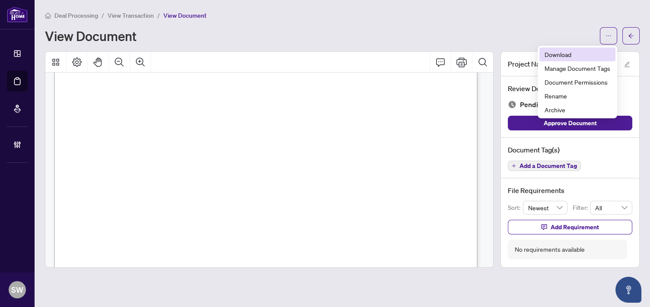
click at [561, 55] on span "Download" at bounding box center [577, 55] width 66 height 10
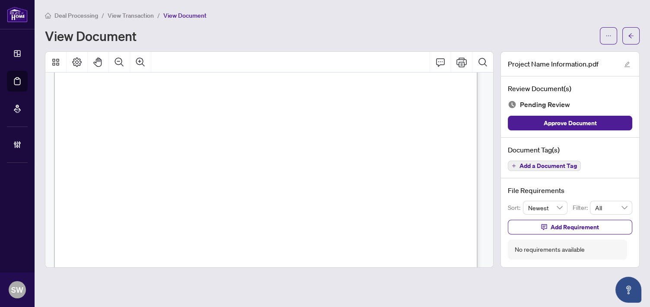
scroll to position [48, 0]
click at [69, 15] on span "Deal Processing" at bounding box center [76, 16] width 44 height 8
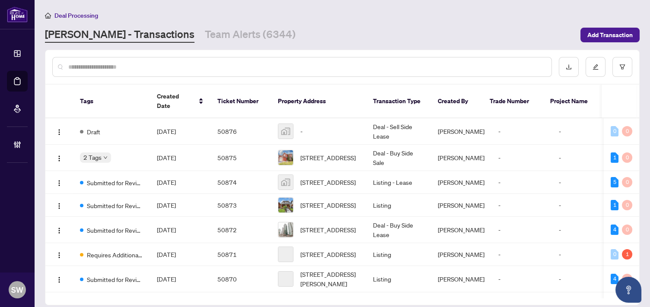
click at [102, 70] on input "text" at bounding box center [306, 67] width 476 height 10
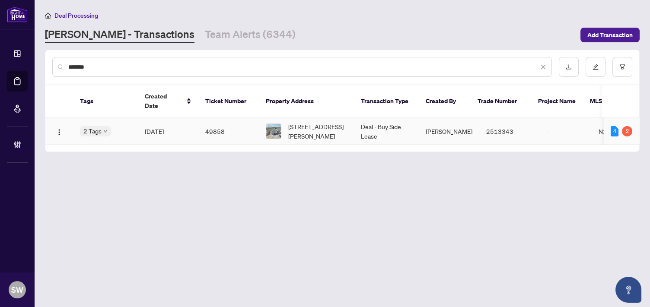
type input "*******"
click at [209, 122] on td "49858" at bounding box center [228, 131] width 60 height 26
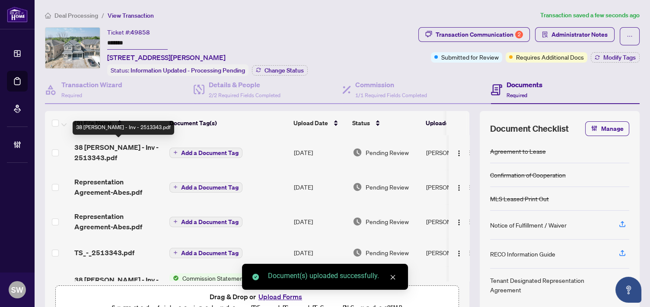
click at [111, 151] on span "38 Boccella Cres - Inv - 2513343.pdf" at bounding box center [118, 152] width 88 height 21
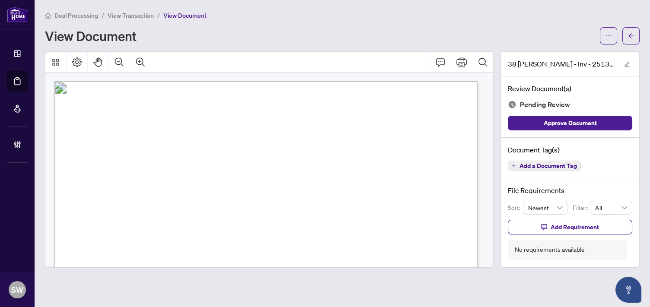
click at [557, 168] on span "Add a Document Tag" at bounding box center [547, 166] width 57 height 6
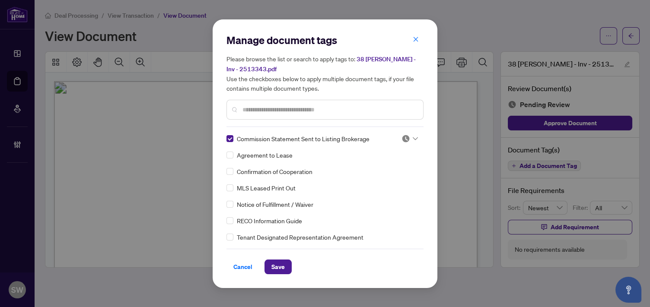
click at [413, 138] on icon at bounding box center [415, 138] width 5 height 3
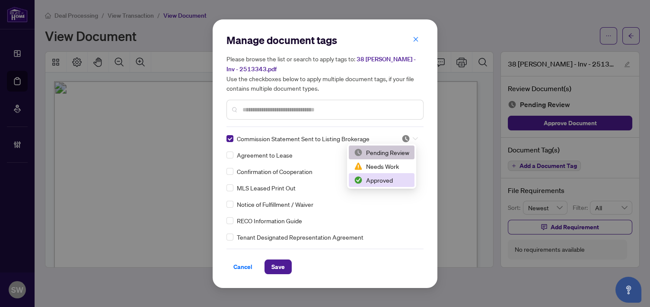
click at [391, 179] on div "Approved" at bounding box center [381, 180] width 55 height 10
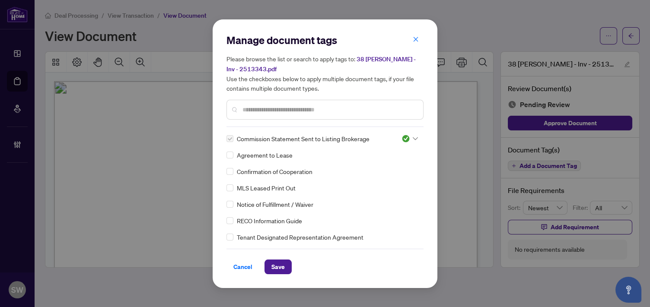
click at [305, 109] on input "text" at bounding box center [329, 110] width 174 height 10
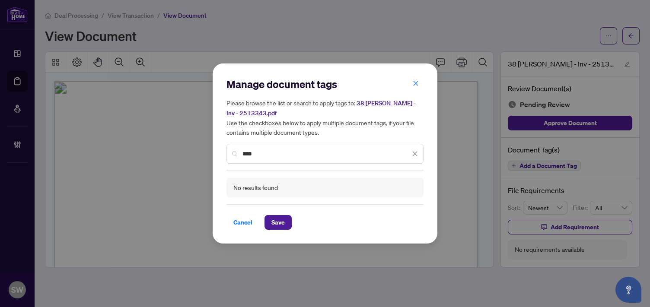
drag, startPoint x: 260, startPoint y: 153, endPoint x: 244, endPoint y: 153, distance: 16.4
click at [244, 153] on input "****" at bounding box center [326, 154] width 168 height 10
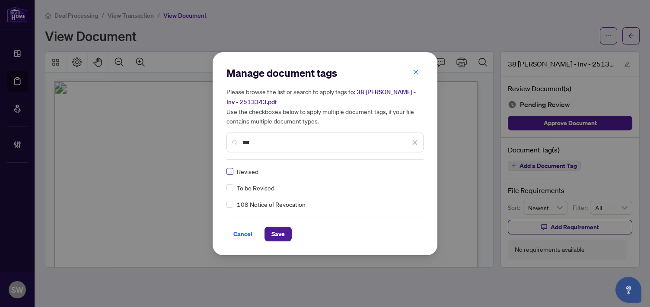
type input "***"
click at [404, 174] on img at bounding box center [405, 171] width 9 height 9
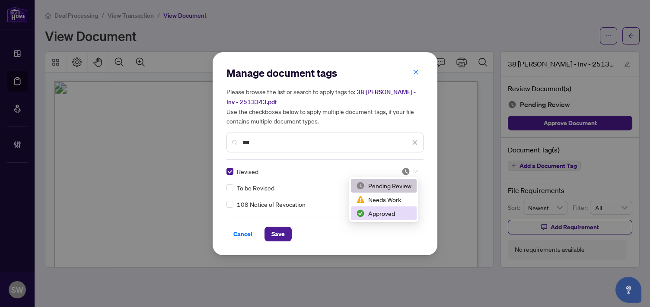
click at [390, 212] on div "Approved" at bounding box center [383, 214] width 55 height 10
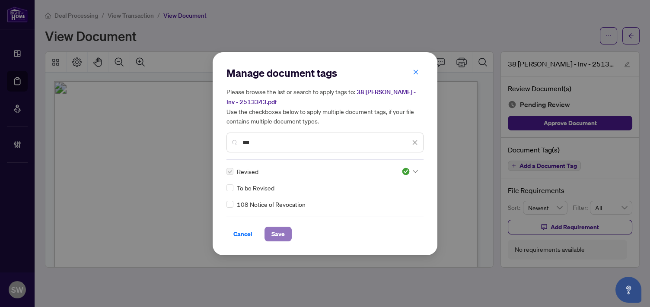
click at [271, 234] on span "Save" at bounding box center [277, 234] width 13 height 14
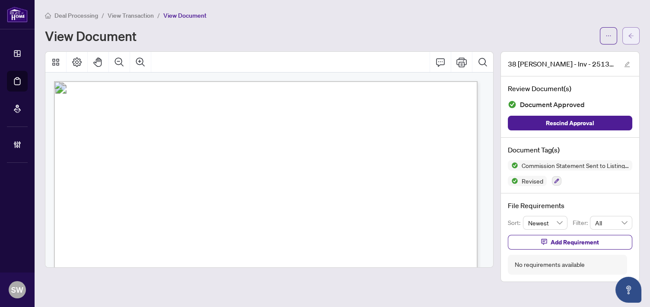
click at [629, 37] on icon "arrow-left" at bounding box center [631, 36] width 6 height 6
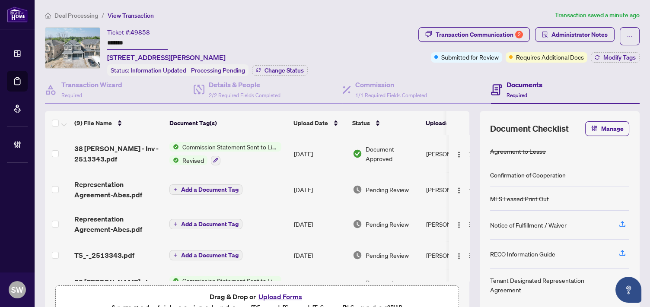
click at [81, 15] on span "Deal Processing" at bounding box center [76, 16] width 44 height 8
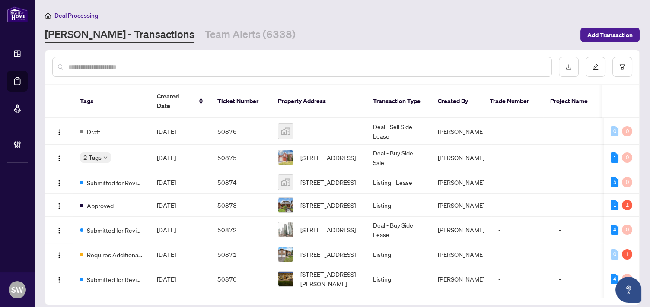
click at [107, 68] on input "text" at bounding box center [306, 67] width 476 height 10
paste input "**********"
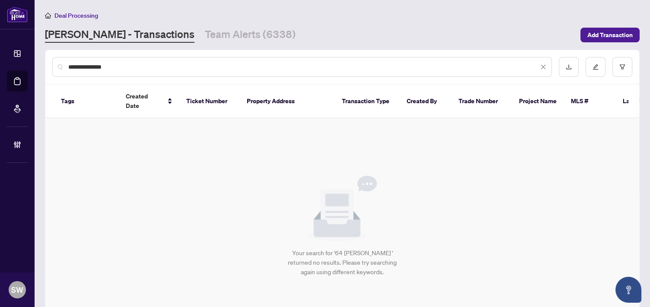
type input "**********"
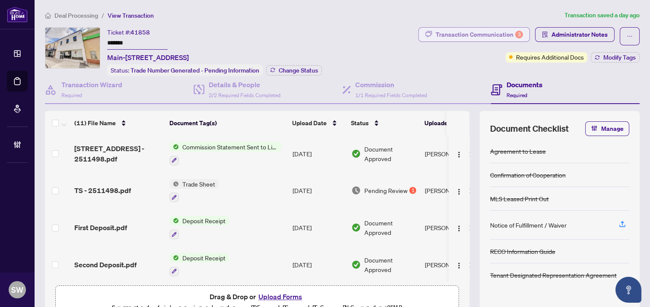
click at [474, 32] on div "Transaction Communication 3" at bounding box center [479, 35] width 87 height 14
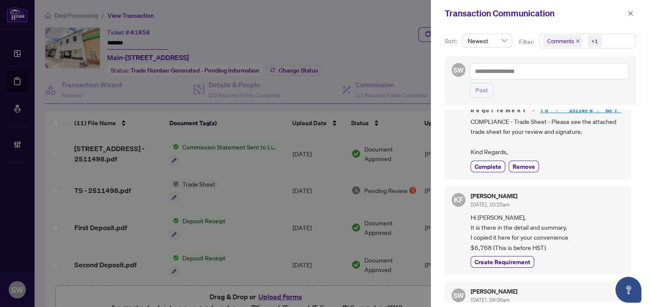
scroll to position [48, 0]
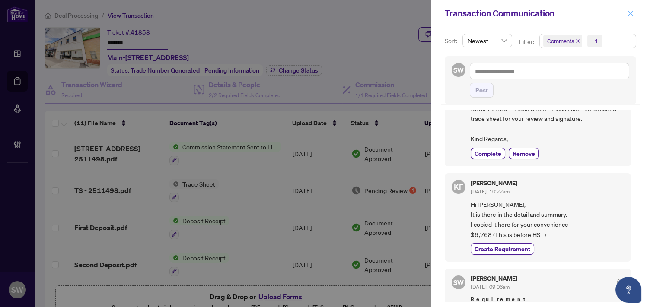
click at [630, 13] on icon "close" at bounding box center [630, 13] width 6 height 6
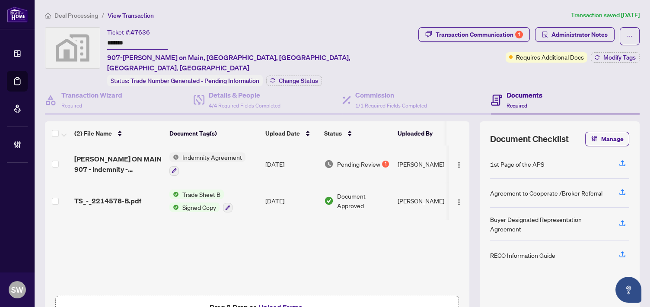
click at [121, 43] on input "*******" at bounding box center [137, 43] width 60 height 13
click at [460, 34] on div "Transaction Communication 1" at bounding box center [479, 35] width 87 height 14
